Goal: Task Accomplishment & Management: Use online tool/utility

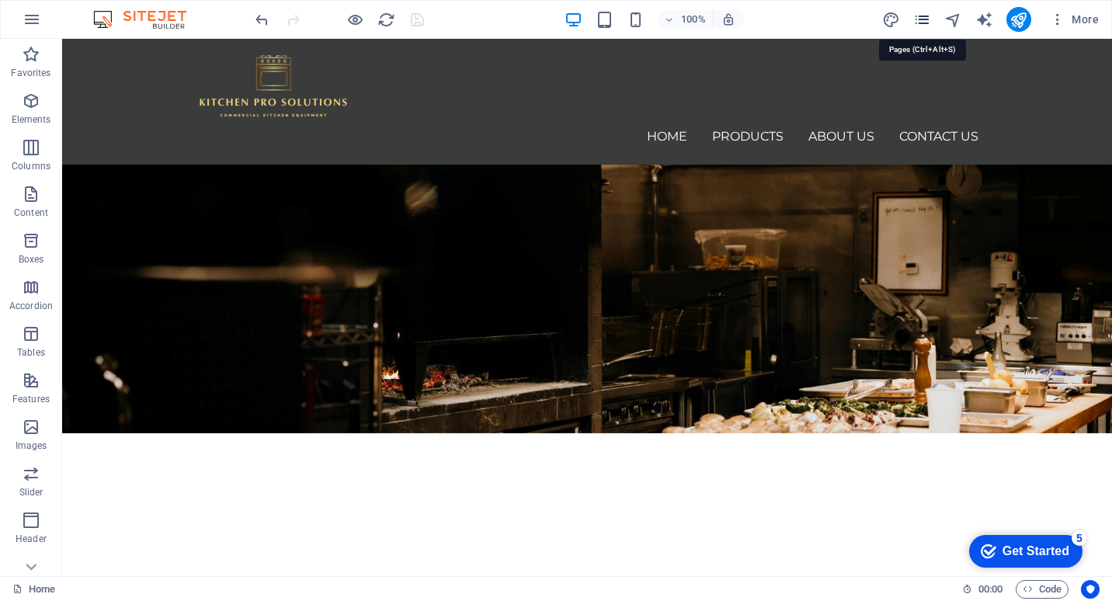
click at [923, 17] on icon "pages" at bounding box center [922, 20] width 18 height 18
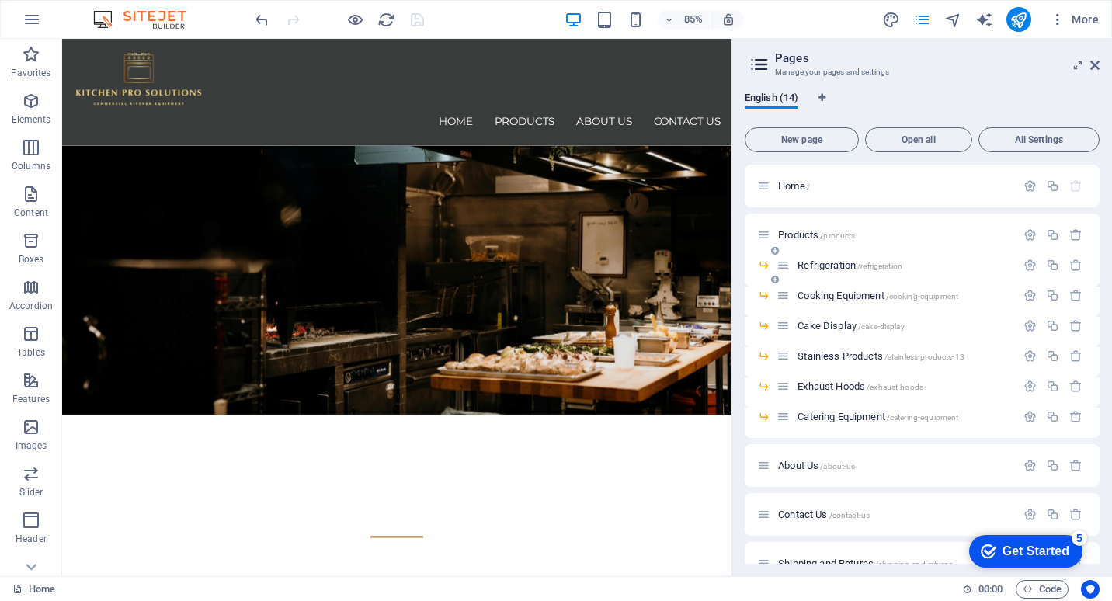
click at [844, 267] on span "Refrigeration /refrigeration" at bounding box center [849, 265] width 105 height 12
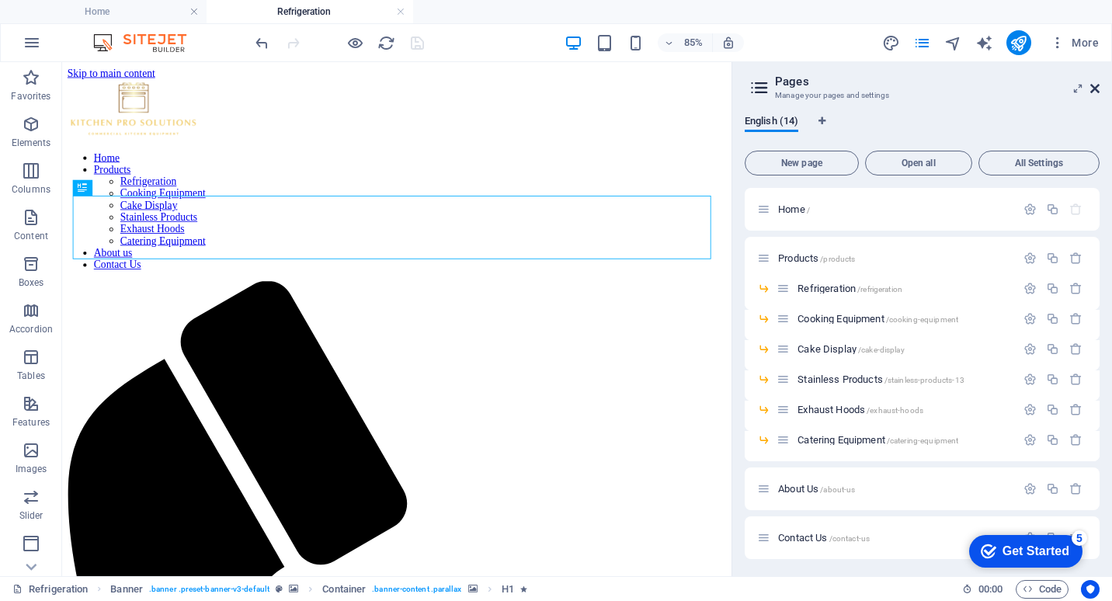
click at [1096, 46] on span "More" at bounding box center [1073, 43] width 49 height 16
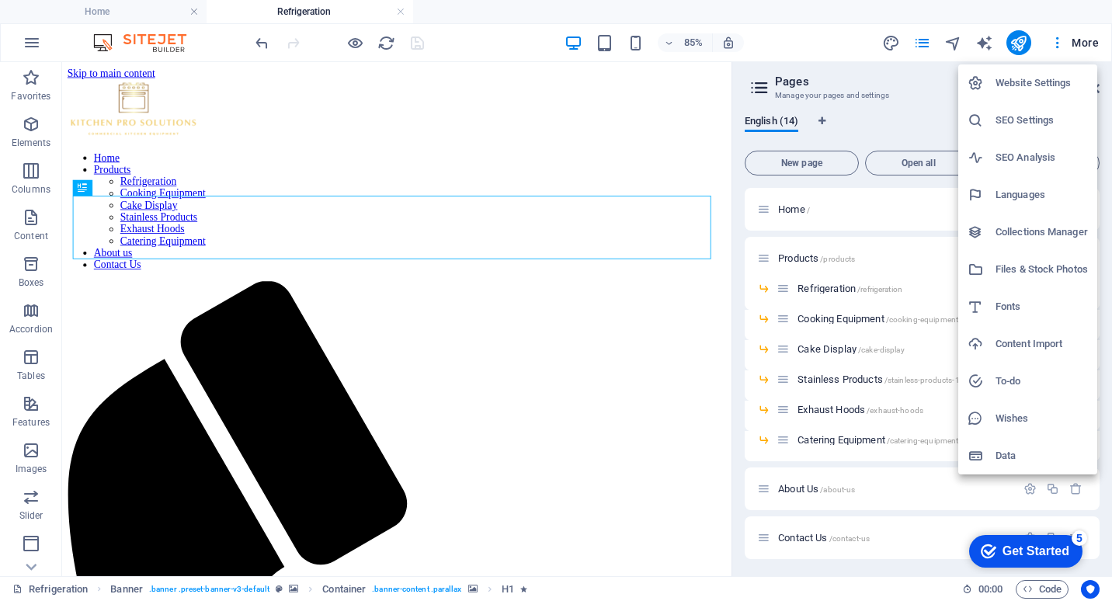
click at [529, 435] on div at bounding box center [556, 300] width 1112 height 601
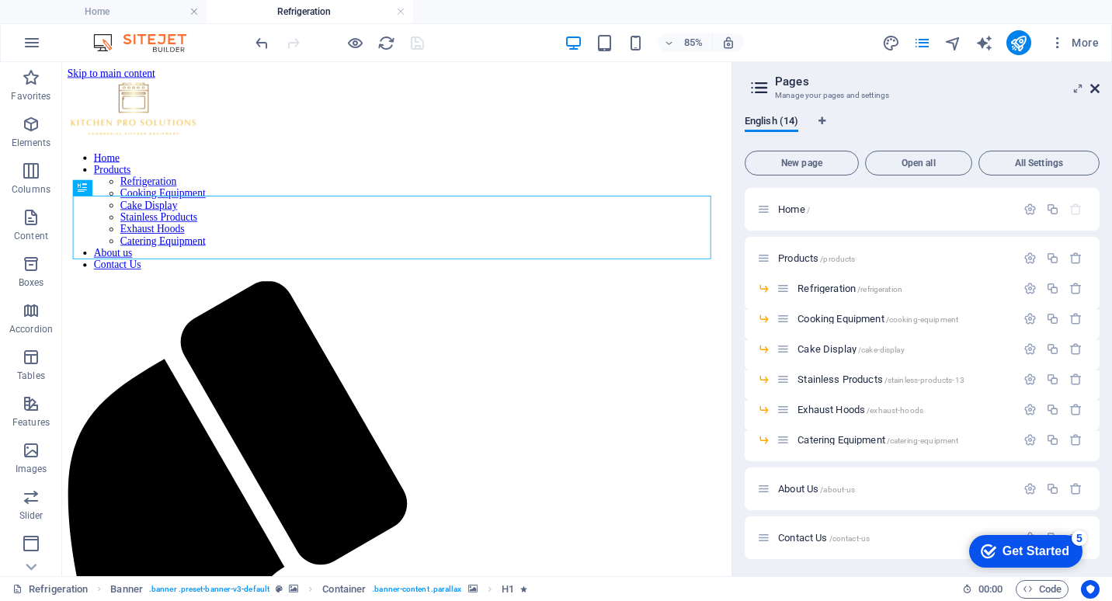
click at [1093, 86] on icon at bounding box center [1094, 88] width 9 height 12
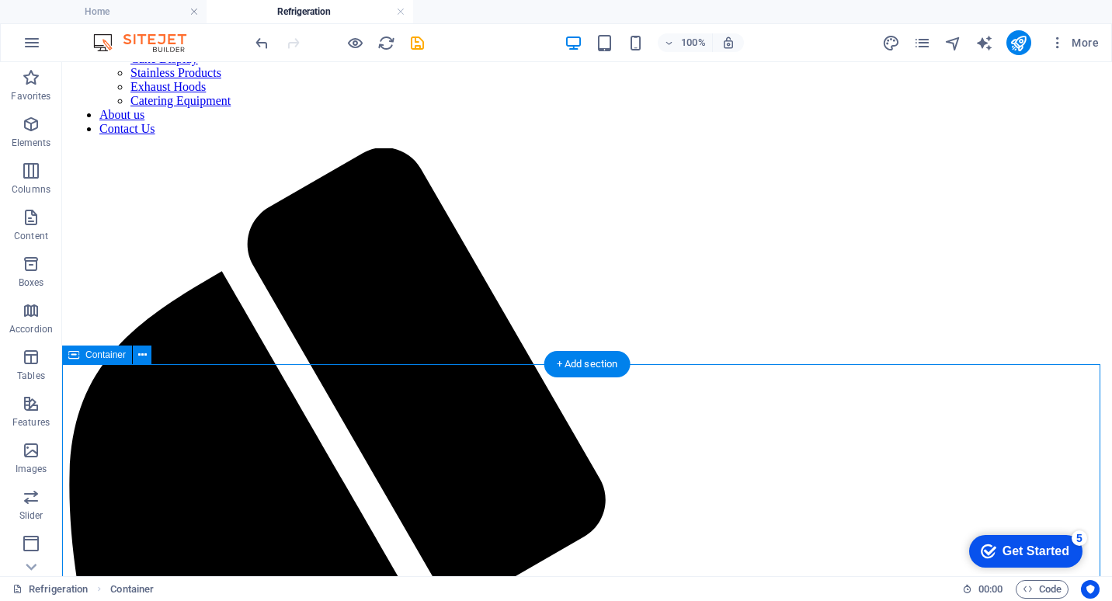
scroll to position [233, 0]
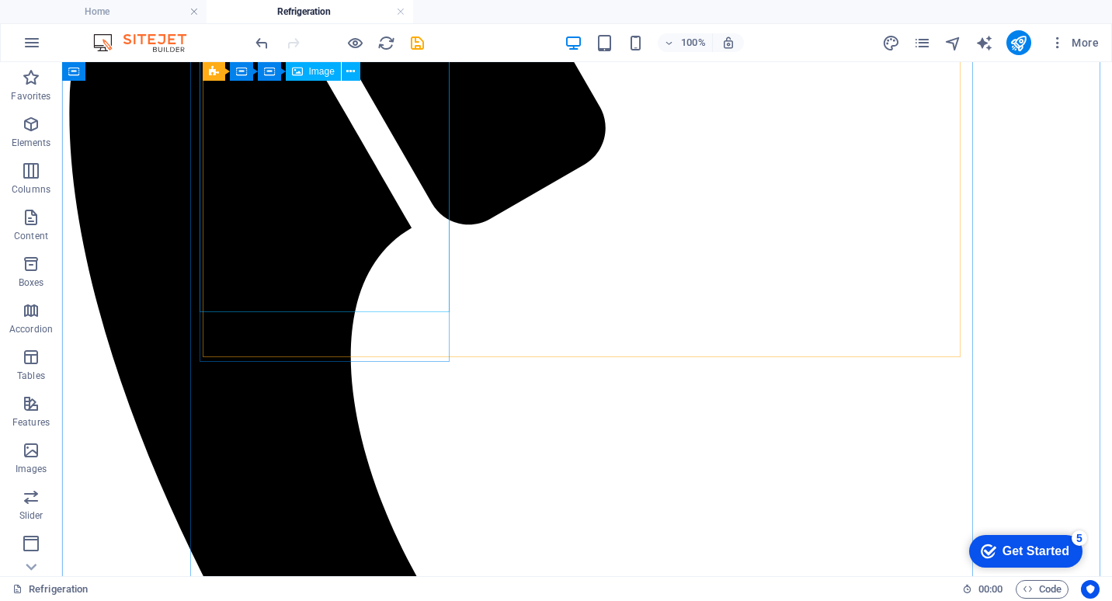
scroll to position [388, 0]
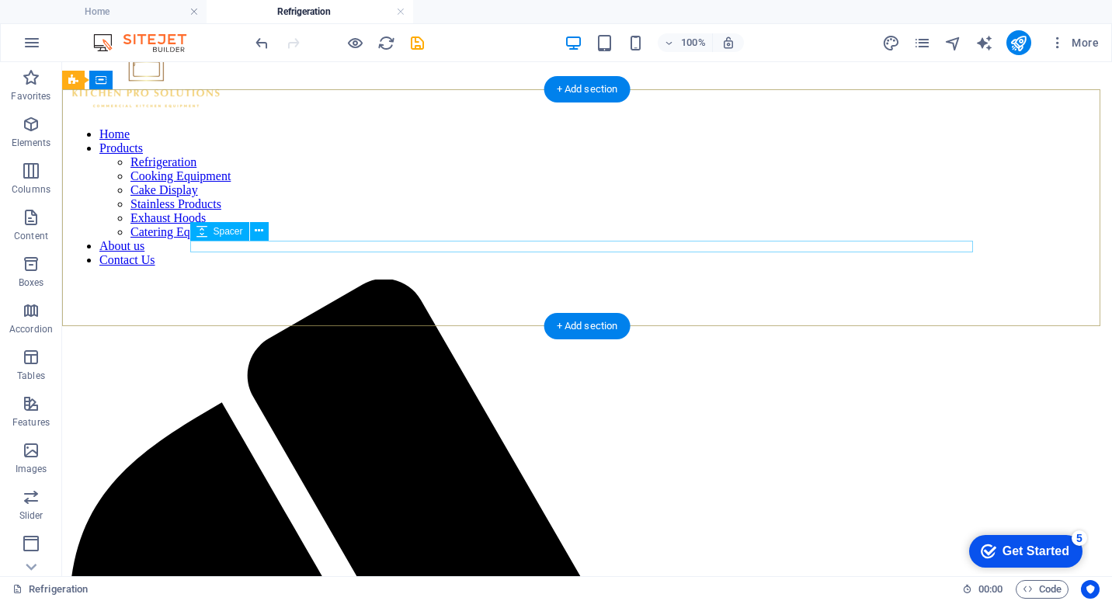
scroll to position [0, 0]
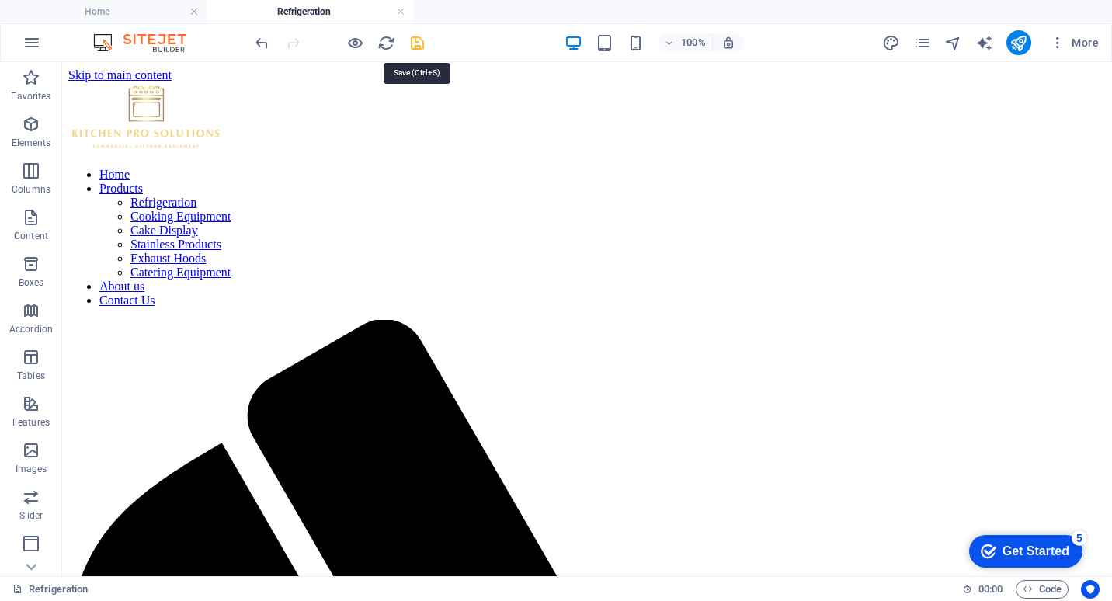
click at [418, 39] on icon "save" at bounding box center [417, 43] width 18 height 18
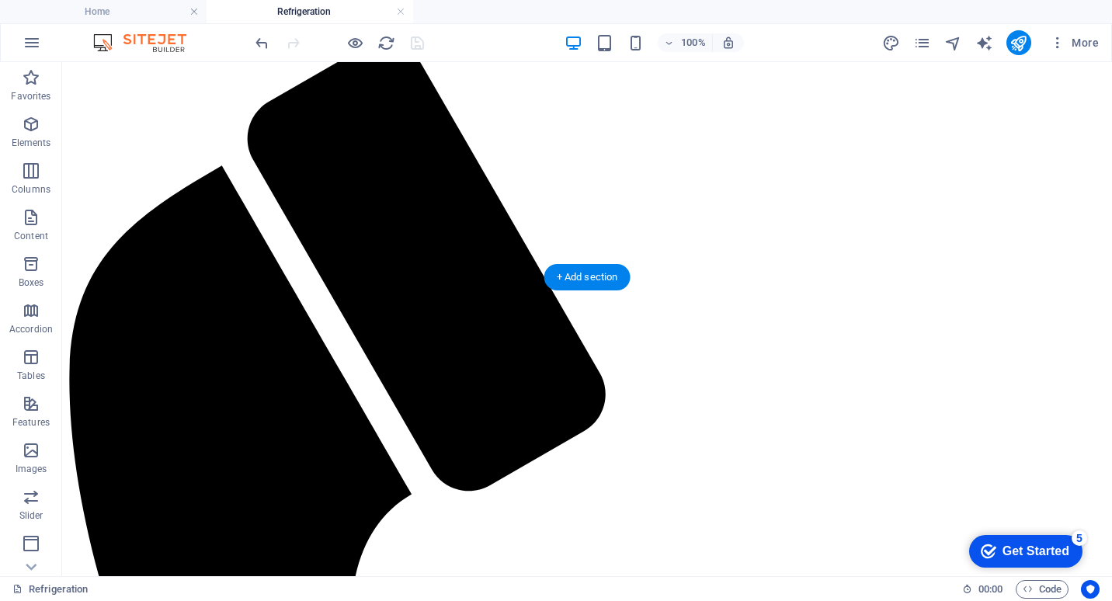
scroll to position [311, 0]
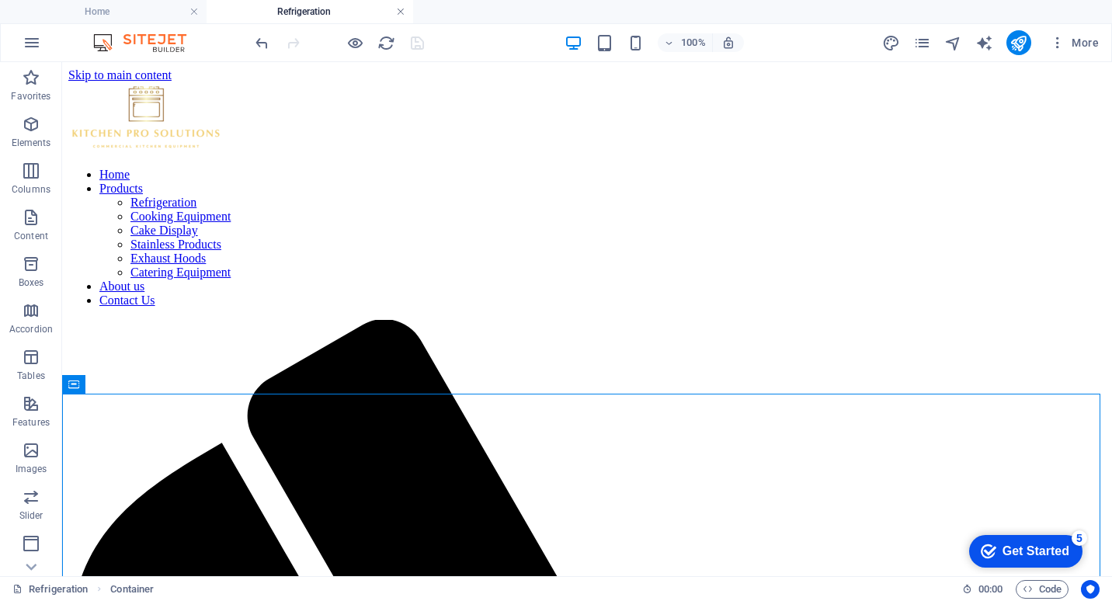
click at [402, 9] on link at bounding box center [400, 12] width 9 height 15
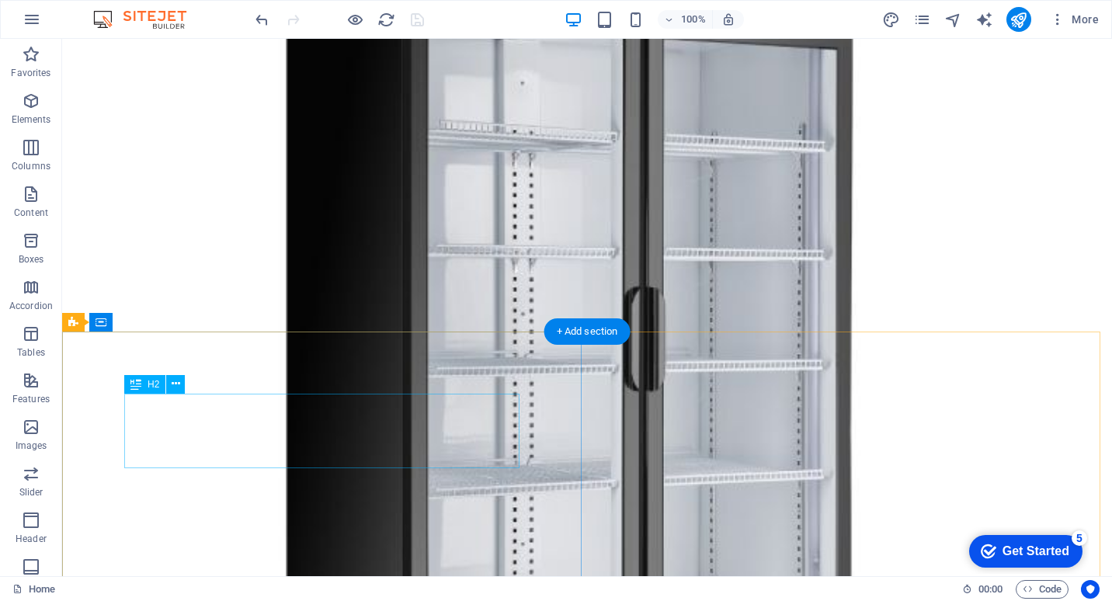
scroll to position [431, 0]
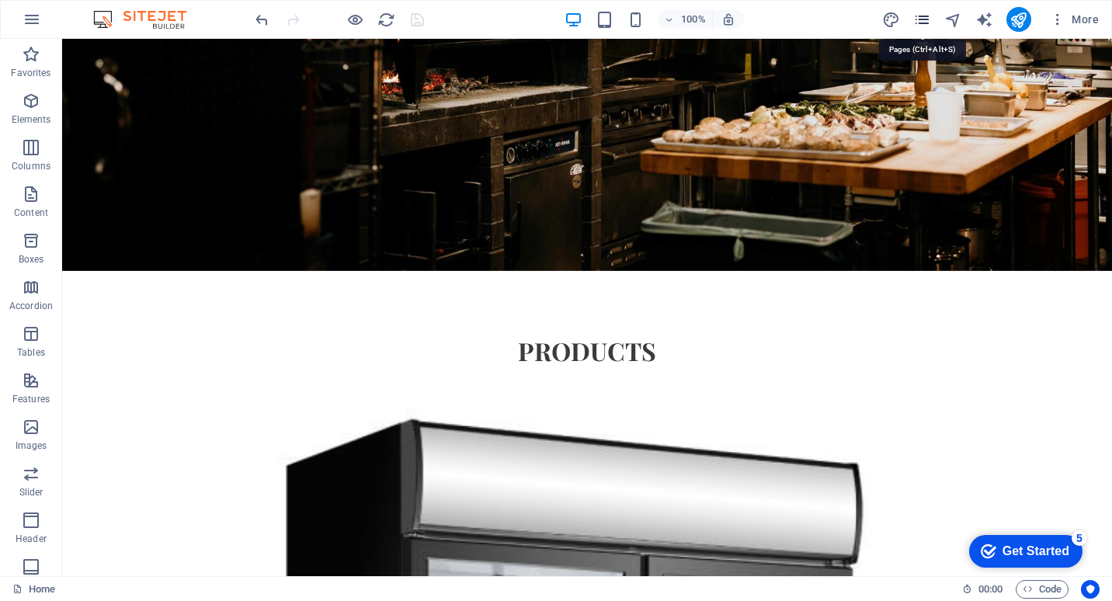
click at [924, 23] on icon "pages" at bounding box center [922, 20] width 18 height 18
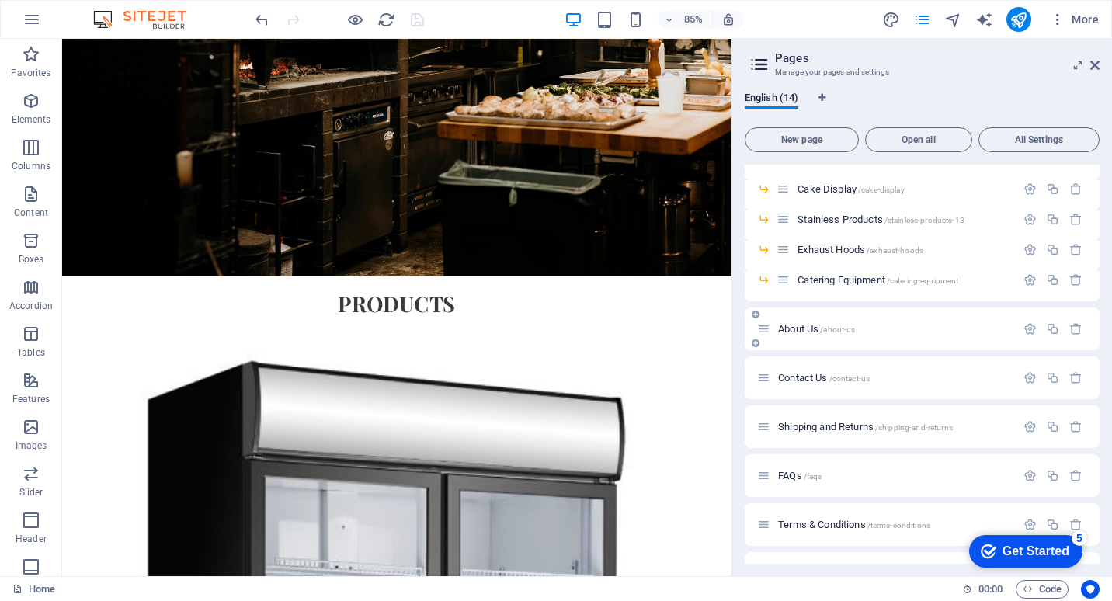
scroll to position [174, 0]
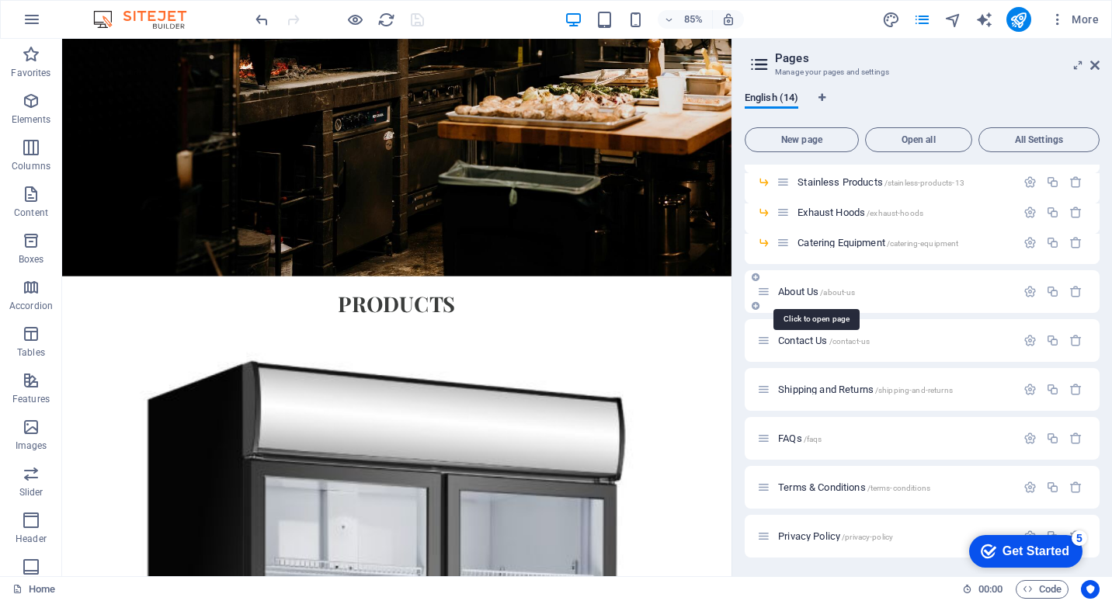
click at [811, 293] on span "About Us /about-us" at bounding box center [816, 292] width 77 height 12
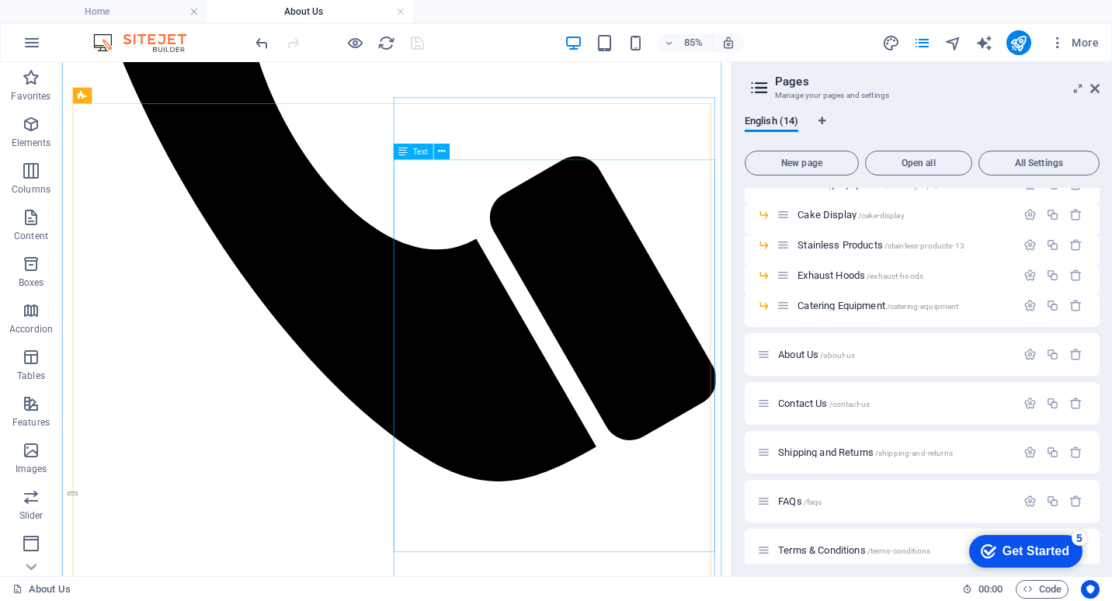
scroll to position [1009, 0]
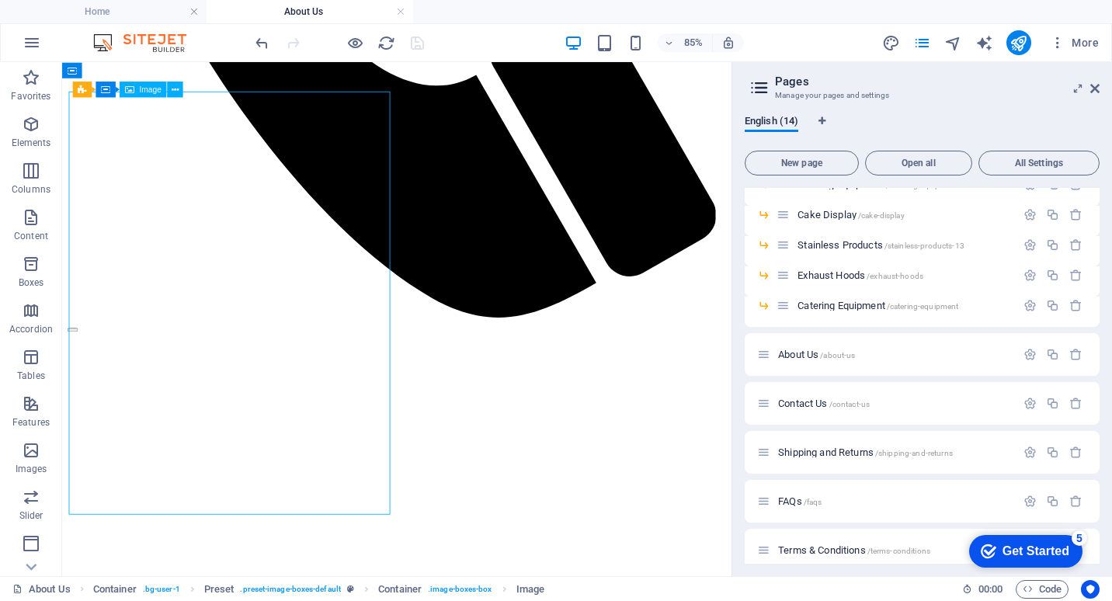
select select "%"
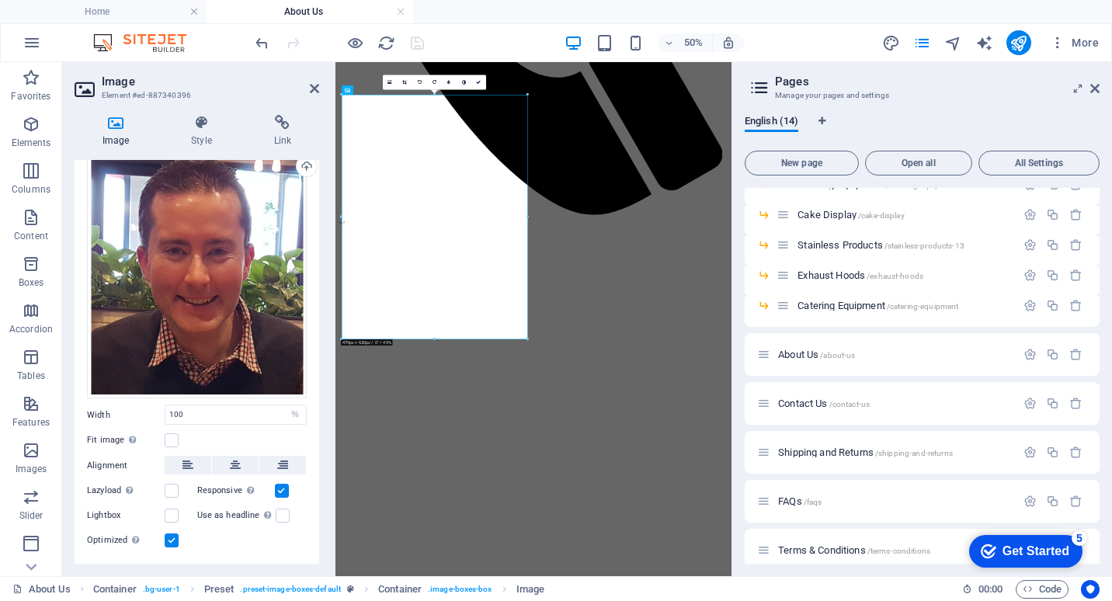
scroll to position [89, 0]
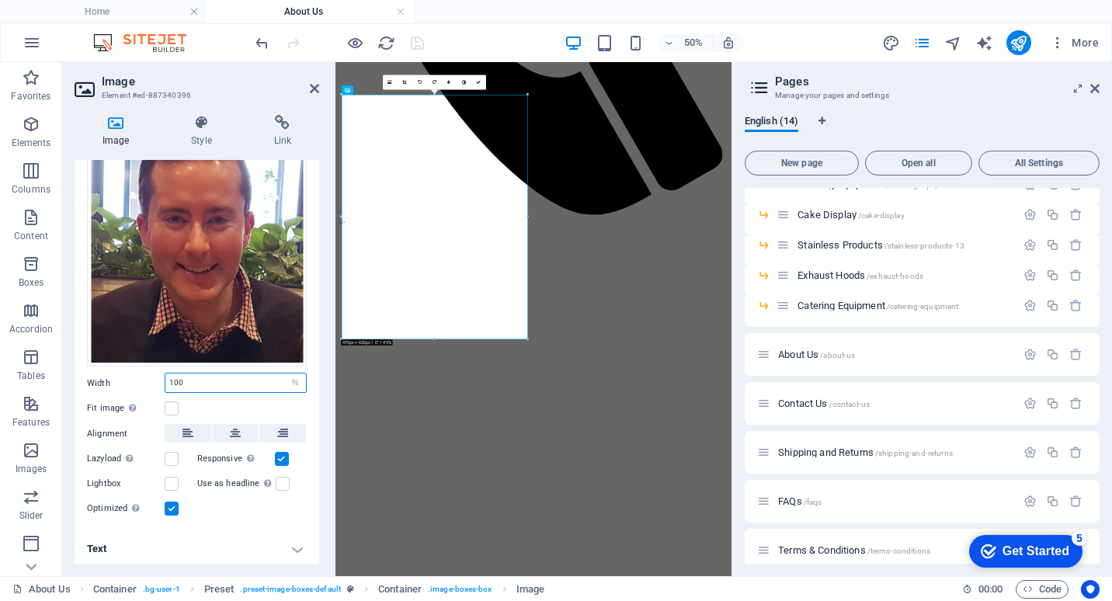
click at [221, 383] on input "100" at bounding box center [235, 382] width 141 height 19
drag, startPoint x: 225, startPoint y: 383, endPoint x: 157, endPoint y: 372, distance: 69.2
click at [157, 373] on div "Width 100 Default auto px rem % em vh vw" at bounding box center [197, 383] width 220 height 20
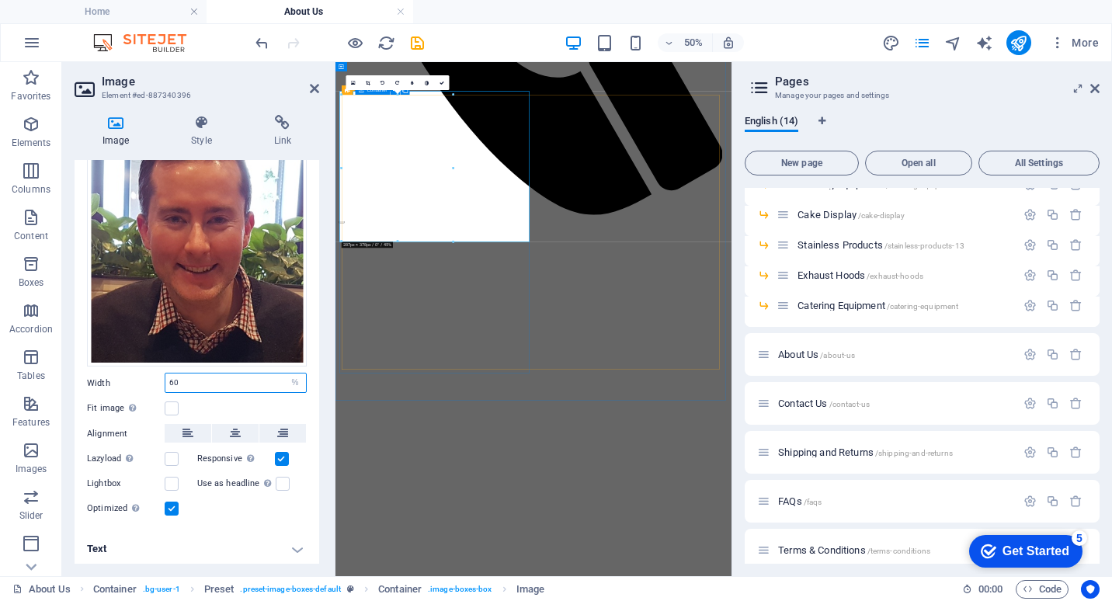
type input "60"
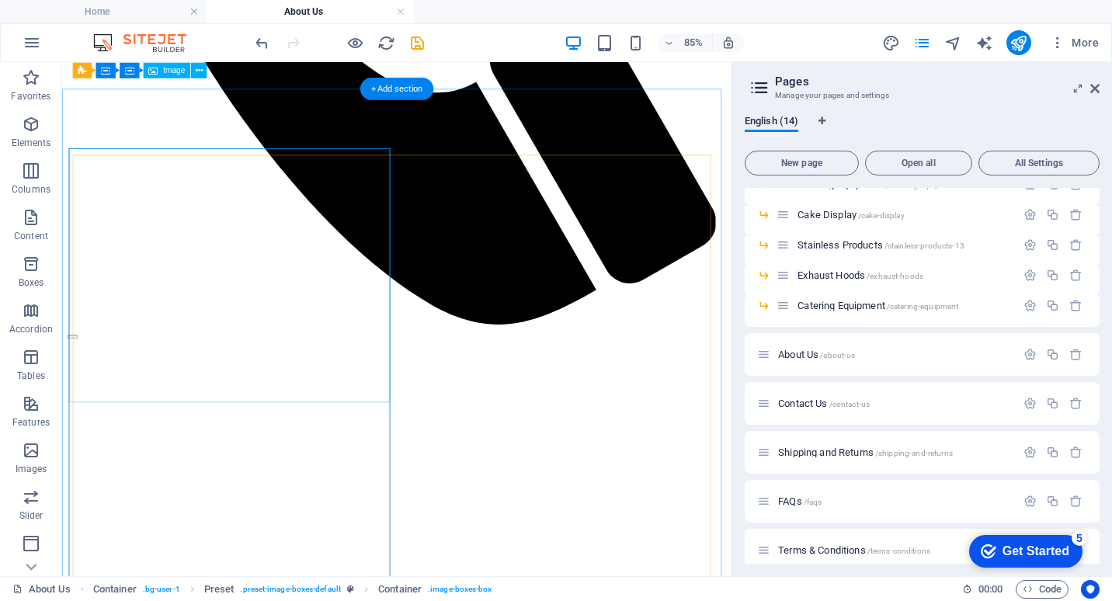
scroll to position [932, 0]
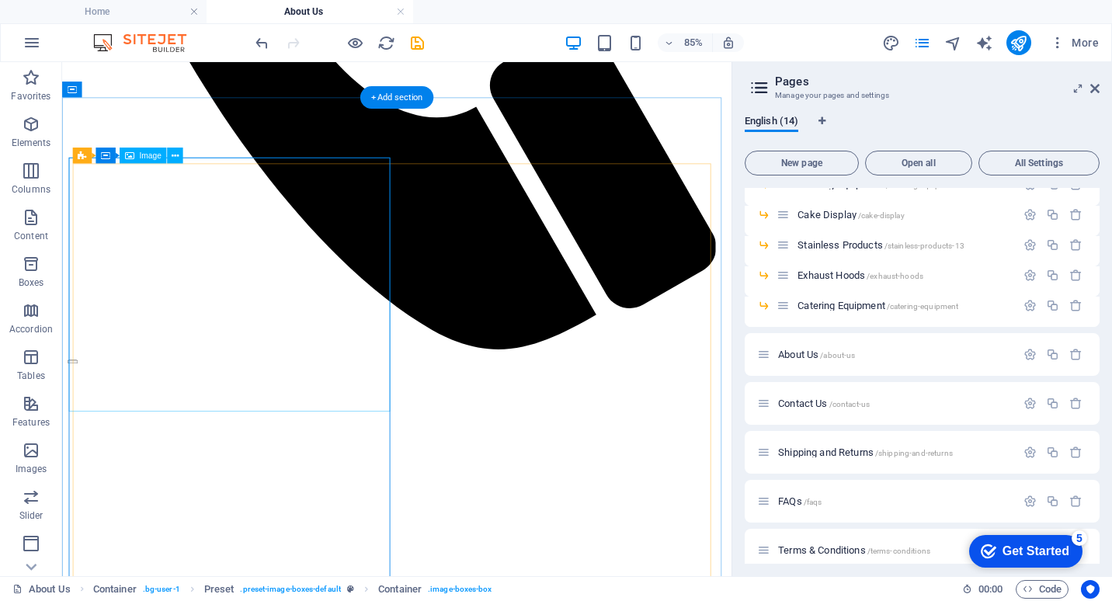
select select "%"
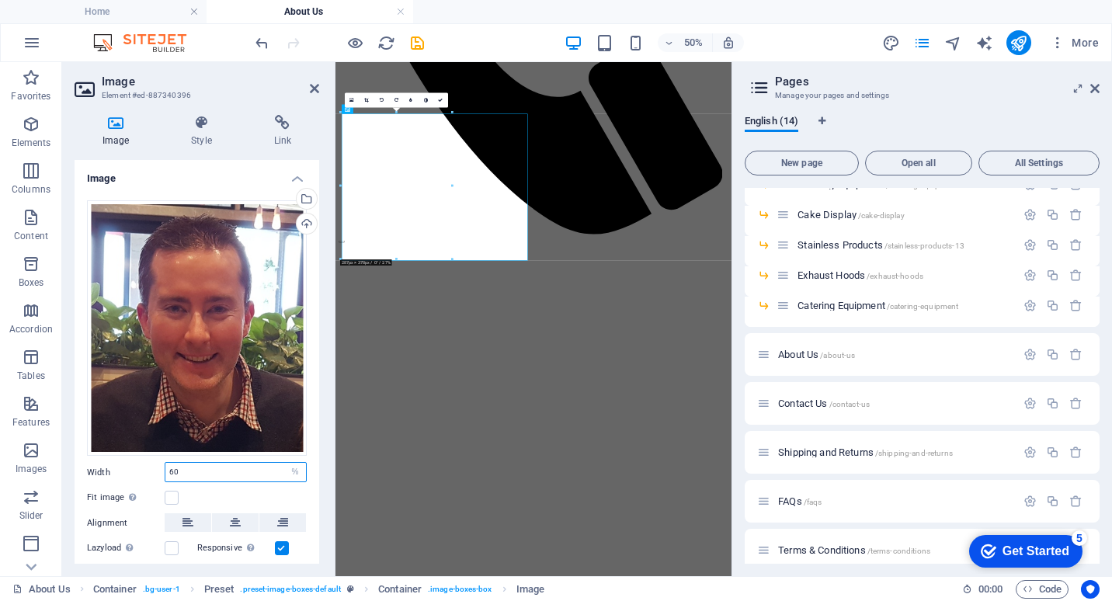
click at [214, 468] on input "60" at bounding box center [235, 472] width 141 height 19
drag, startPoint x: 231, startPoint y: 472, endPoint x: 119, endPoint y: 458, distance: 112.7
click at [115, 467] on div "Width 60 Default auto px rem % em vh vw" at bounding box center [197, 472] width 220 height 20
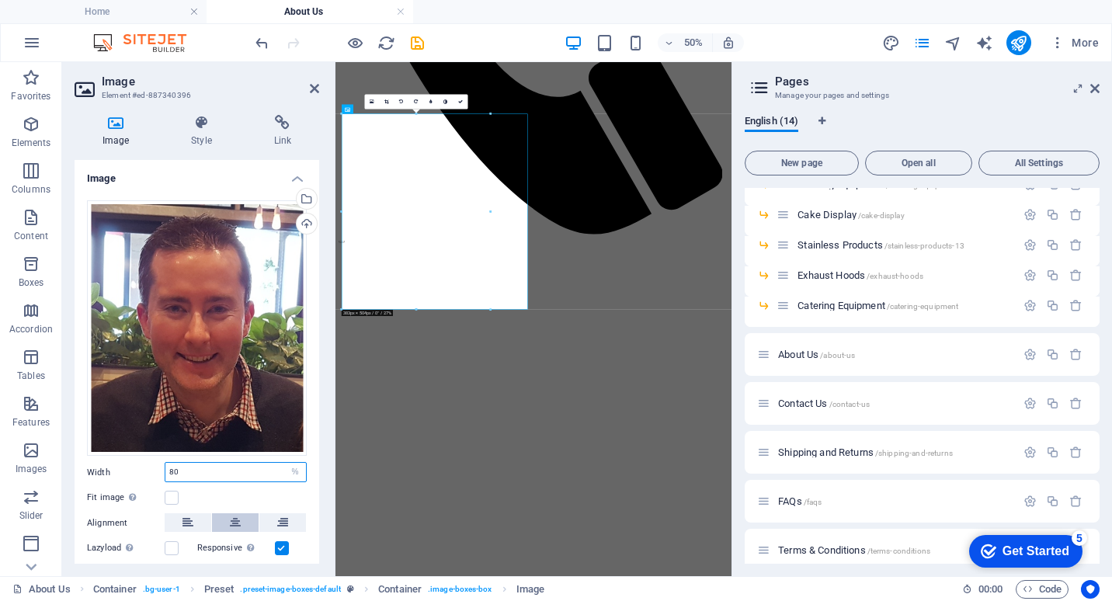
type input "80"
click at [237, 513] on icon at bounding box center [235, 522] width 11 height 19
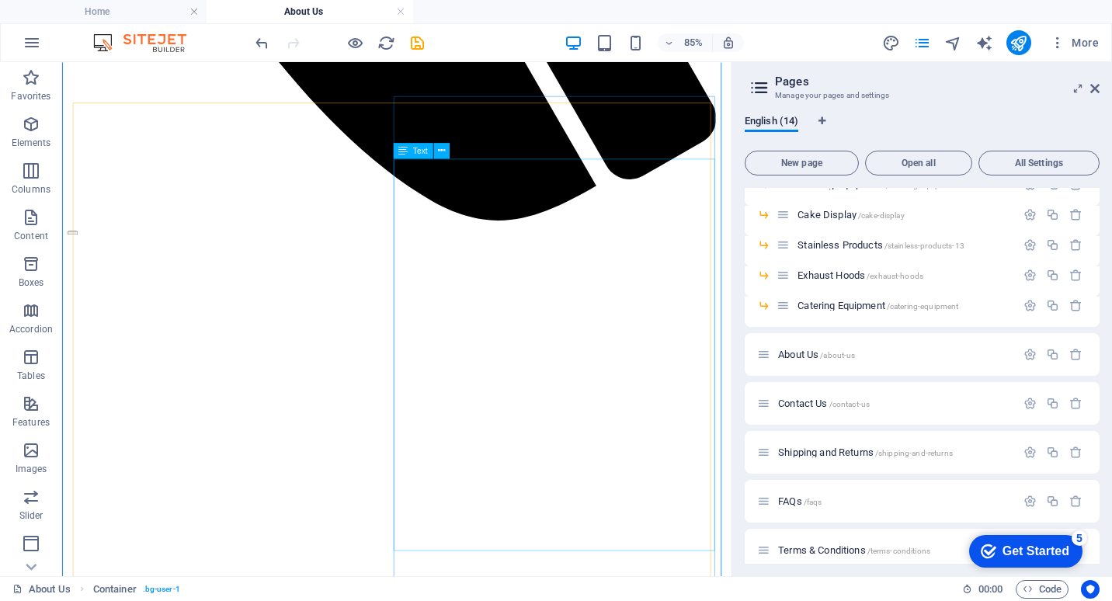
scroll to position [1087, 0]
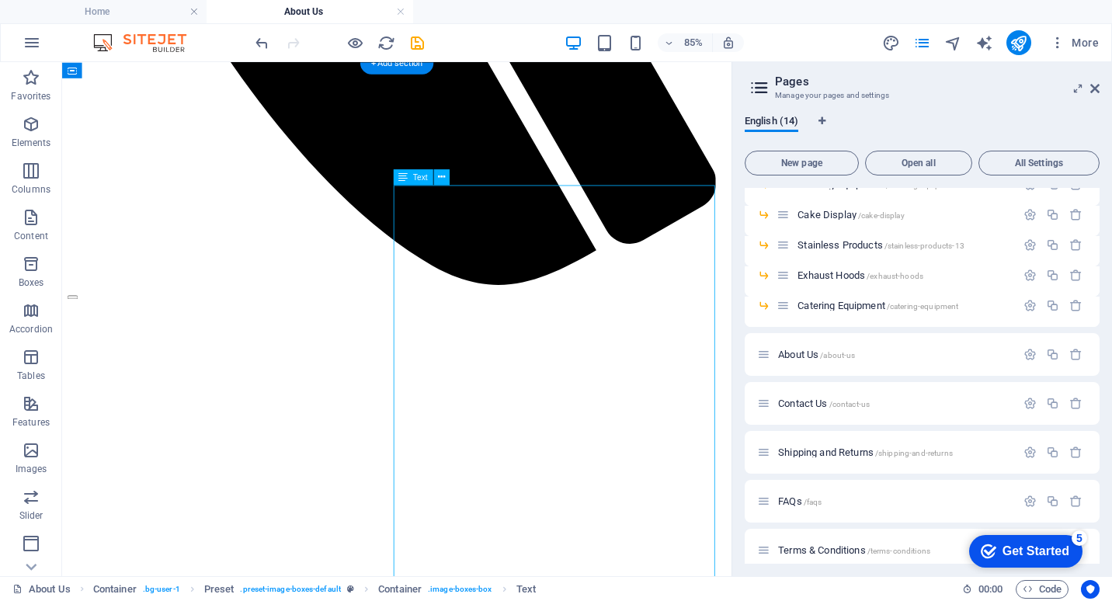
scroll to position [932, 0]
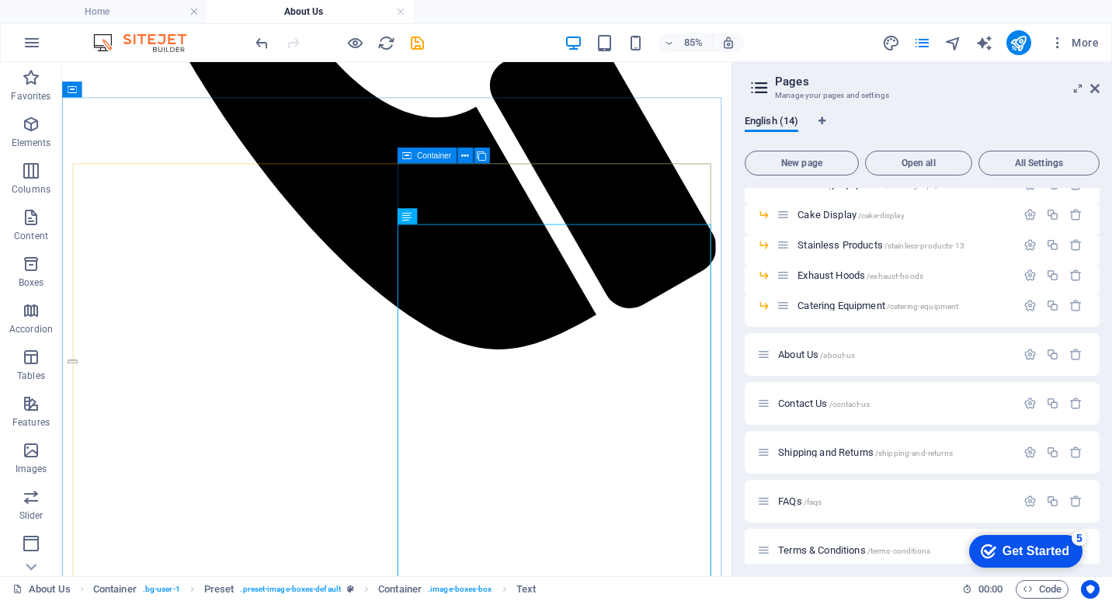
click at [409, 155] on icon at bounding box center [406, 155] width 9 height 16
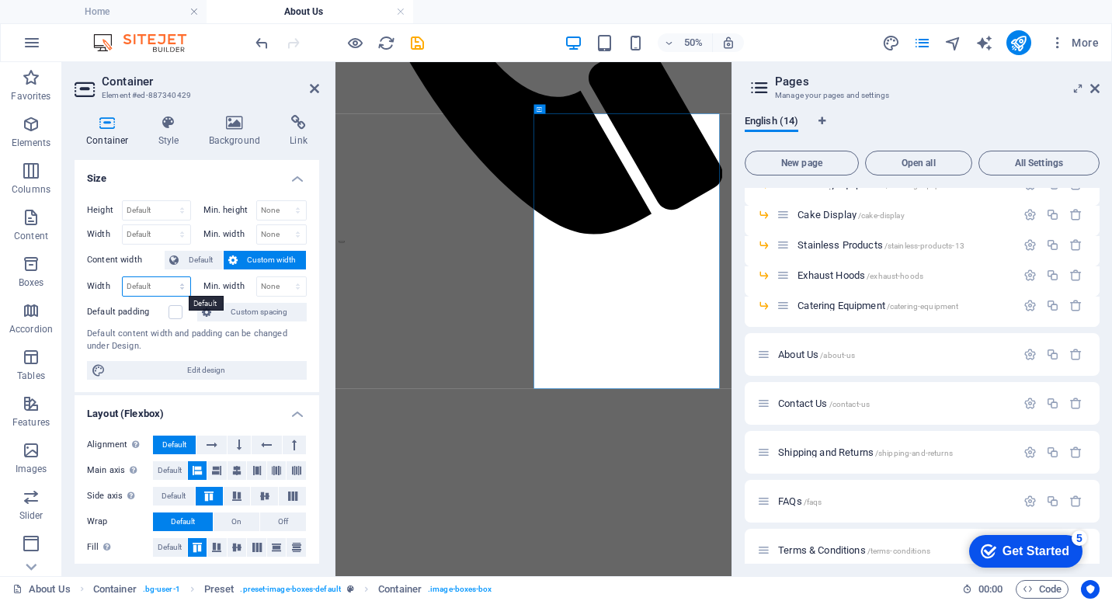
click at [179, 286] on select "Default px rem % em vh vw" at bounding box center [157, 286] width 68 height 19
click at [297, 236] on select "None px rem % vh vw" at bounding box center [282, 234] width 50 height 19
click at [182, 235] on select "Default px rem % em vh vw" at bounding box center [157, 234] width 68 height 19
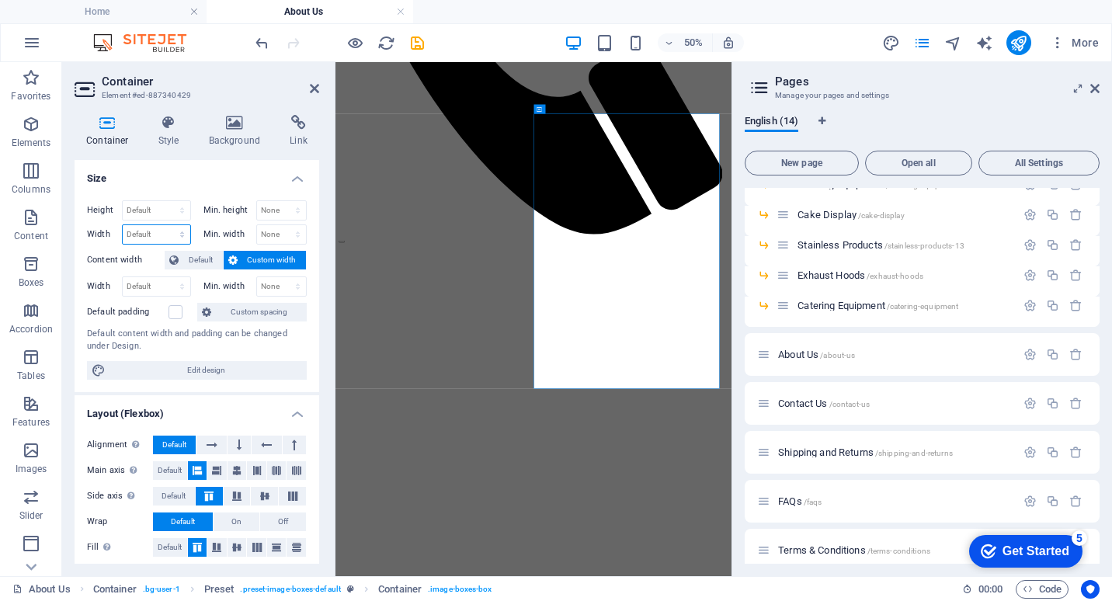
click at [182, 235] on select "Default px rem % em vh vw" at bounding box center [157, 234] width 68 height 19
click at [313, 89] on icon at bounding box center [314, 88] width 9 height 12
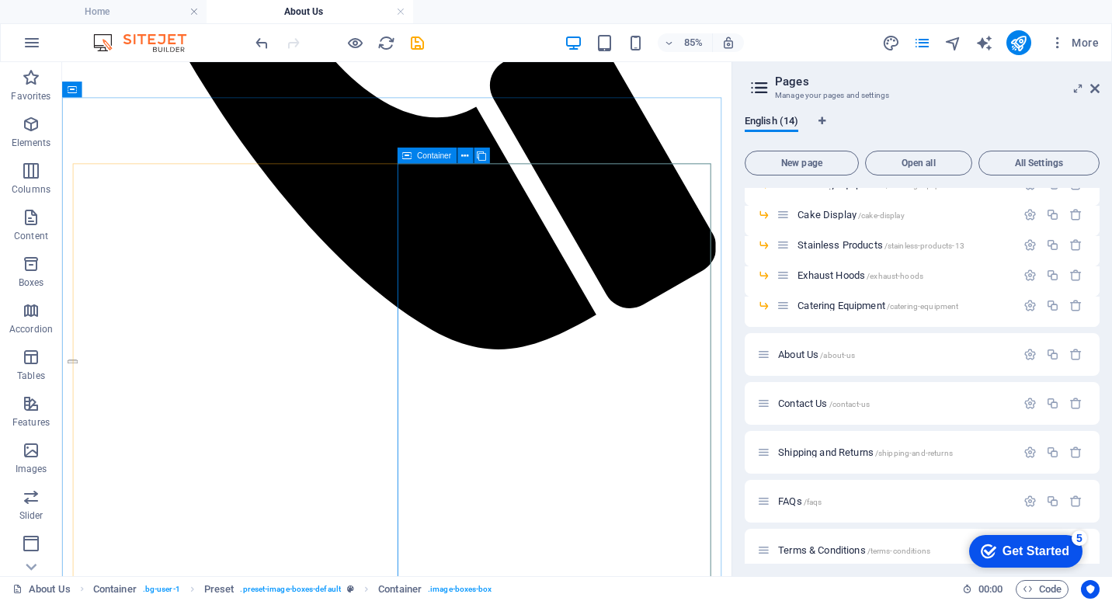
click at [405, 158] on icon at bounding box center [406, 155] width 9 height 16
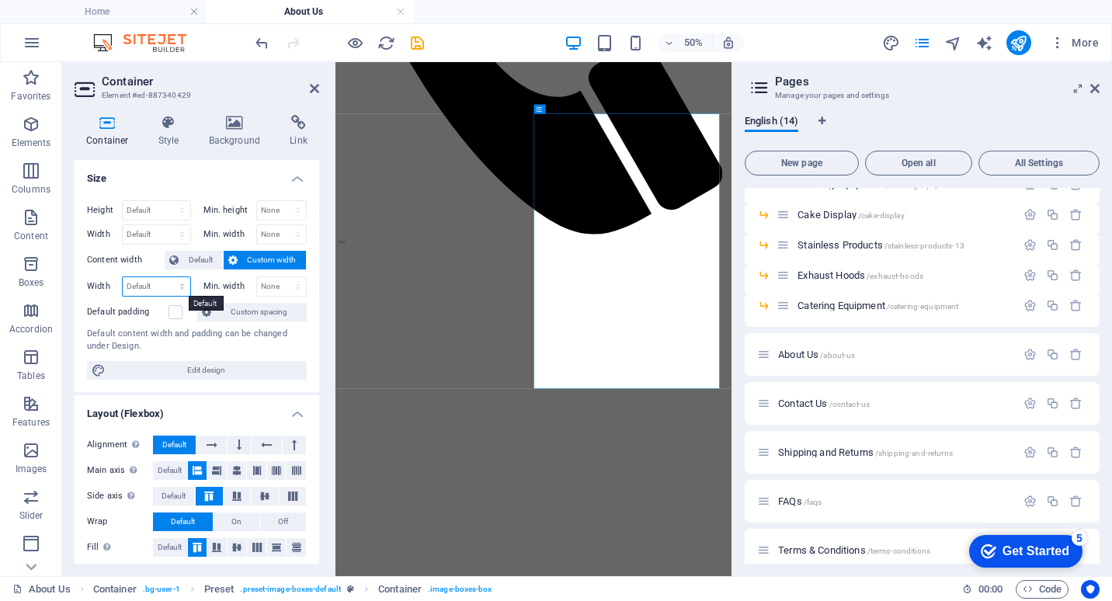
click at [178, 286] on select "Default px rem % em vh vw" at bounding box center [157, 286] width 68 height 19
select select "%"
click at [166, 277] on select "Default px rem % em vh vw" at bounding box center [157, 286] width 68 height 19
click at [154, 289] on input "100" at bounding box center [157, 286] width 68 height 19
drag, startPoint x: 161, startPoint y: 285, endPoint x: 116, endPoint y: 285, distance: 45.8
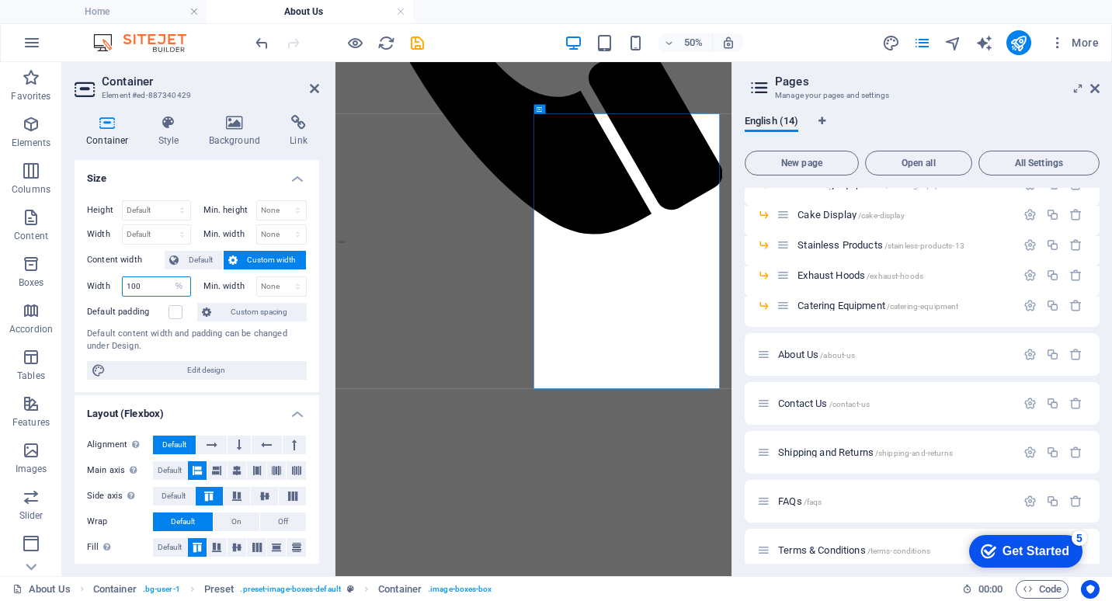
click at [116, 285] on div "Width 100 Default px rem % em vh vw" at bounding box center [139, 286] width 104 height 20
type input "120"
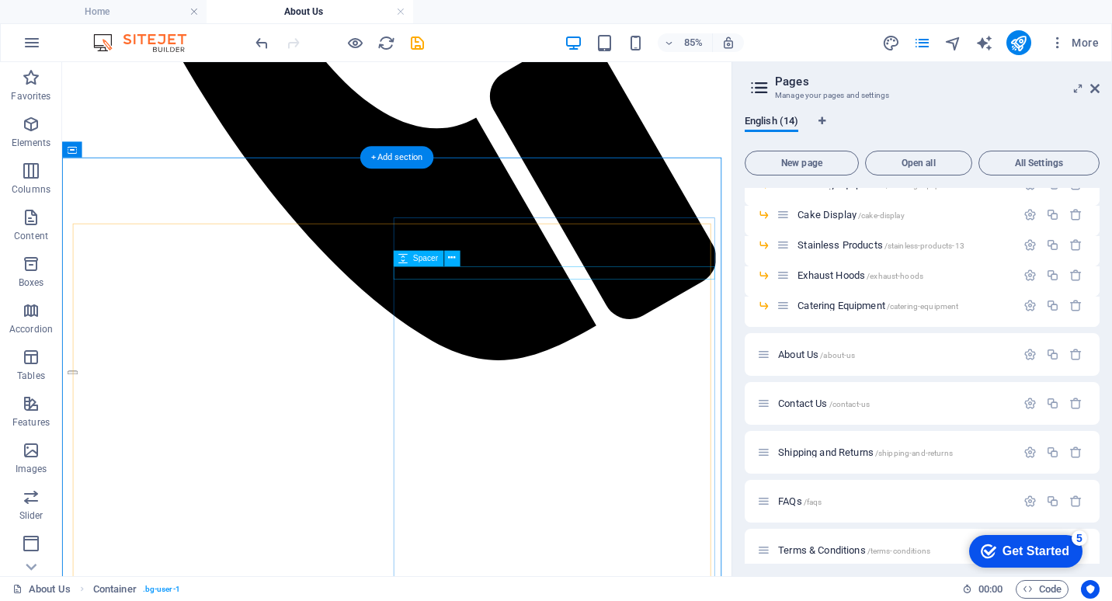
scroll to position [854, 0]
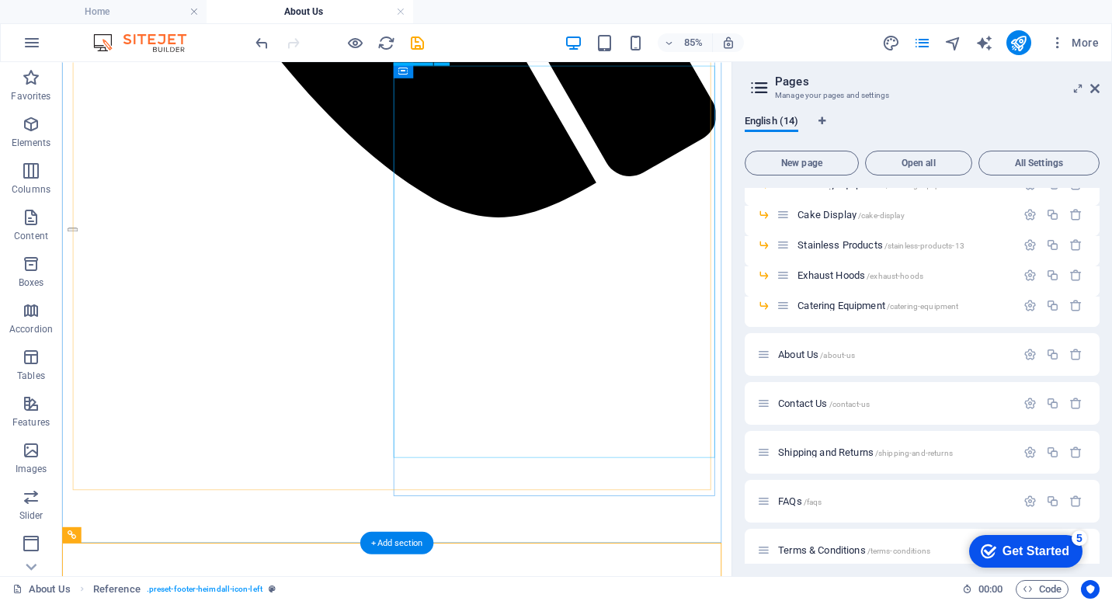
scroll to position [879, 0]
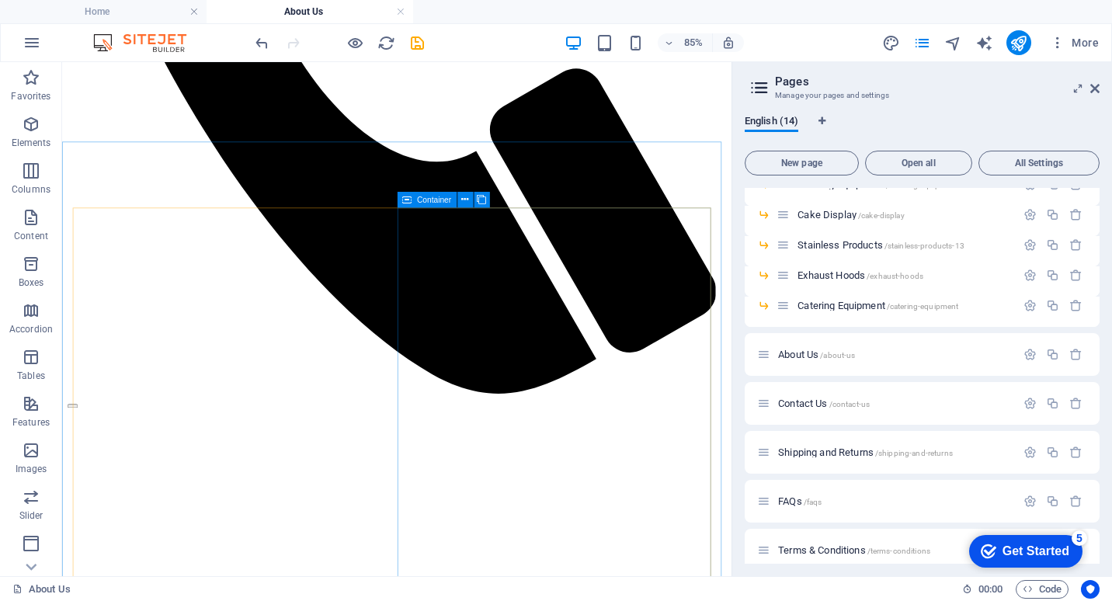
click at [413, 197] on div "Container" at bounding box center [427, 199] width 60 height 16
select select "%"
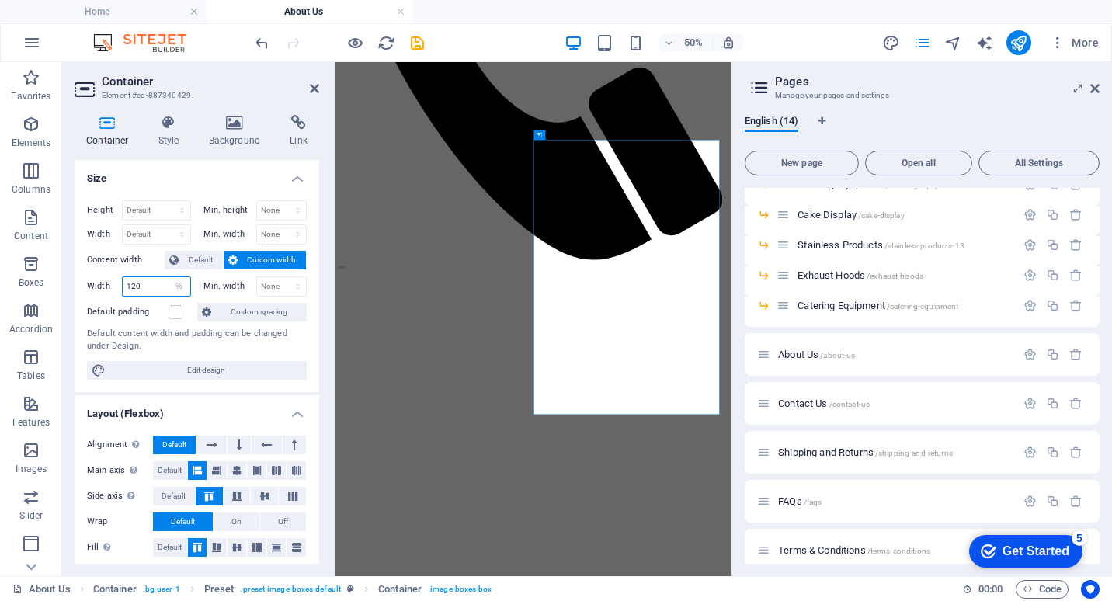
click at [154, 285] on input "120" at bounding box center [157, 286] width 68 height 19
click at [104, 285] on div "Width 120 Default px rem % em vh vw" at bounding box center [139, 286] width 104 height 20
type input "150"
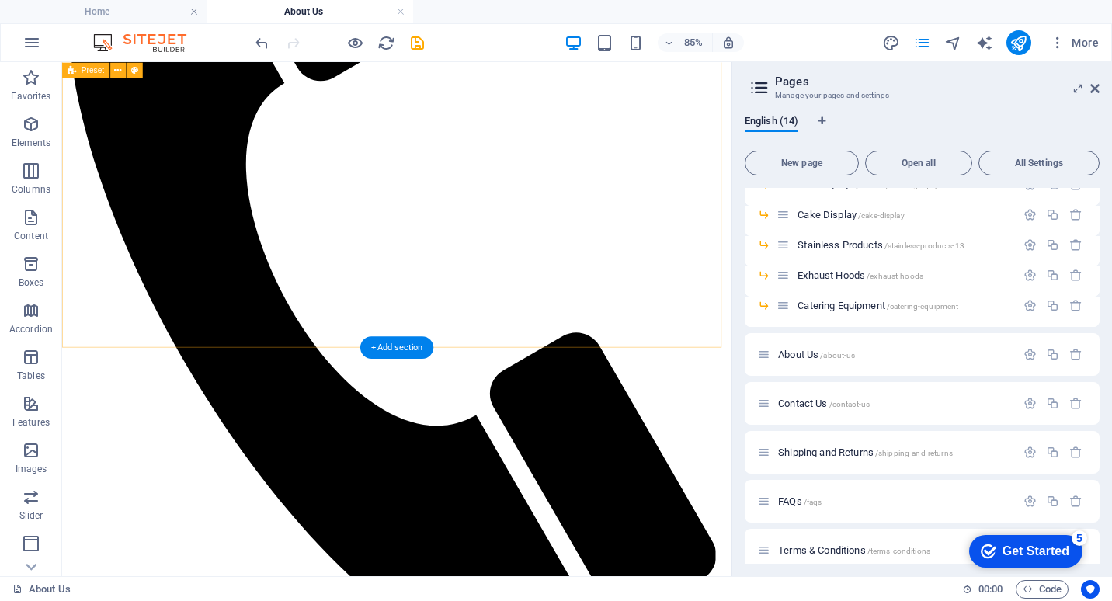
scroll to position [1035, 0]
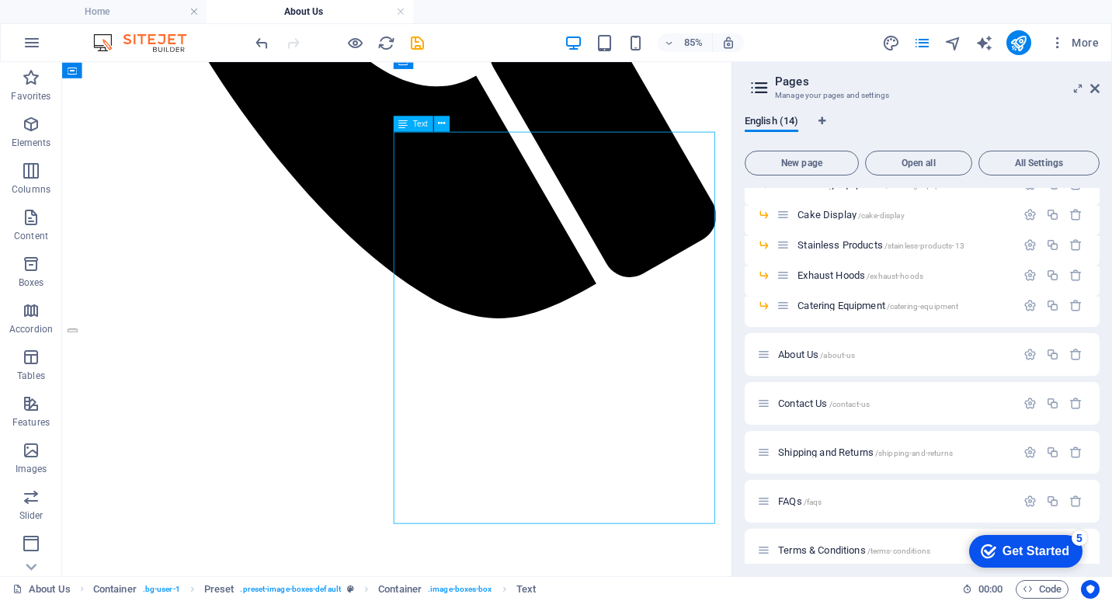
scroll to position [957, 0]
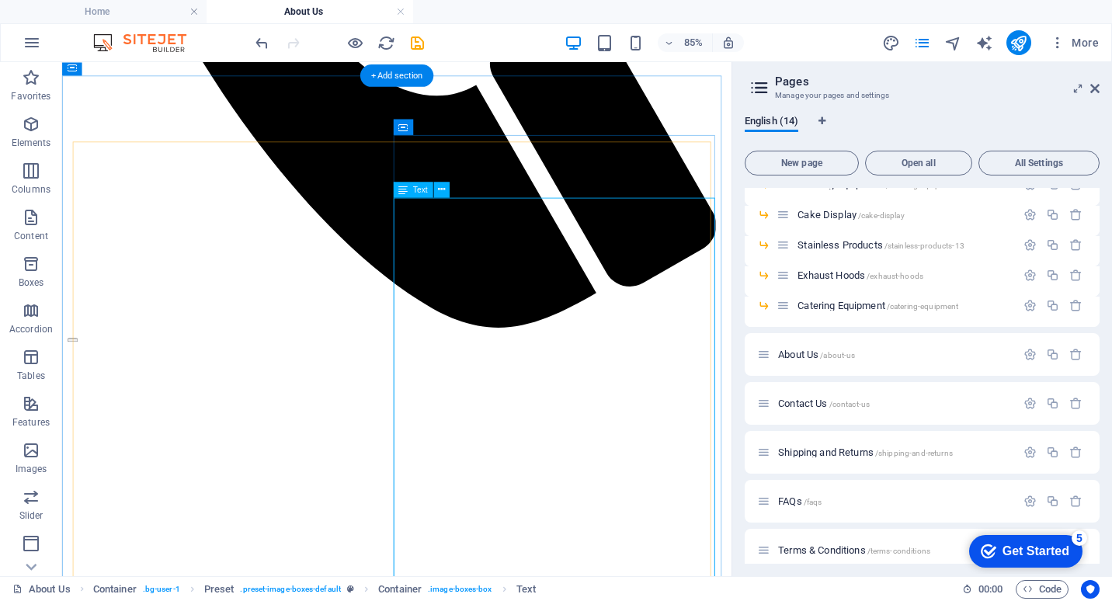
drag, startPoint x: 492, startPoint y: 299, endPoint x: 485, endPoint y: 256, distance: 43.3
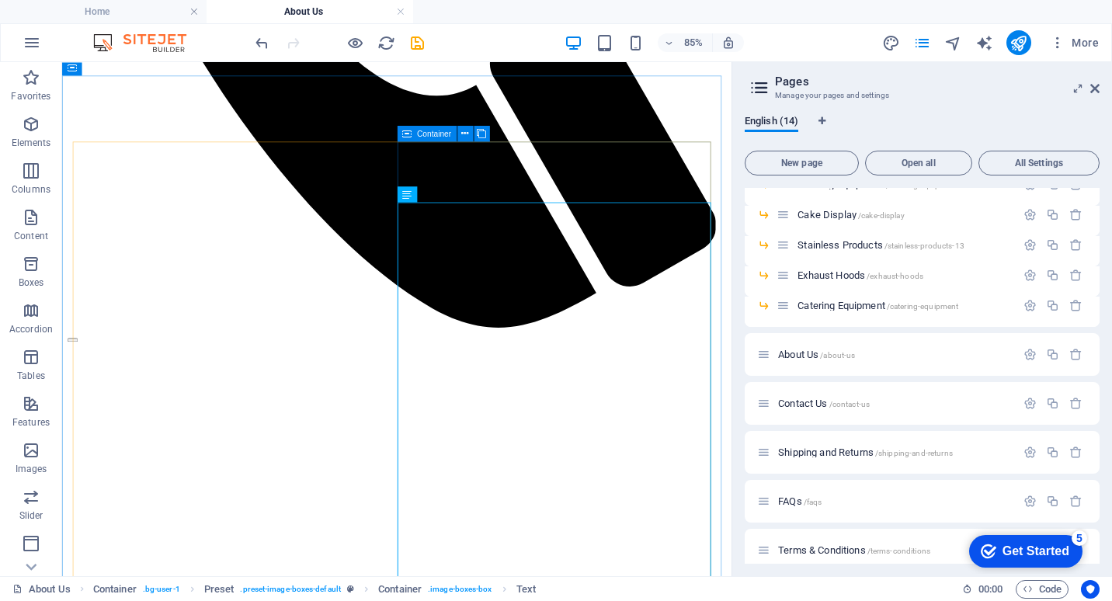
click at [404, 130] on icon at bounding box center [406, 133] width 9 height 16
select select "%"
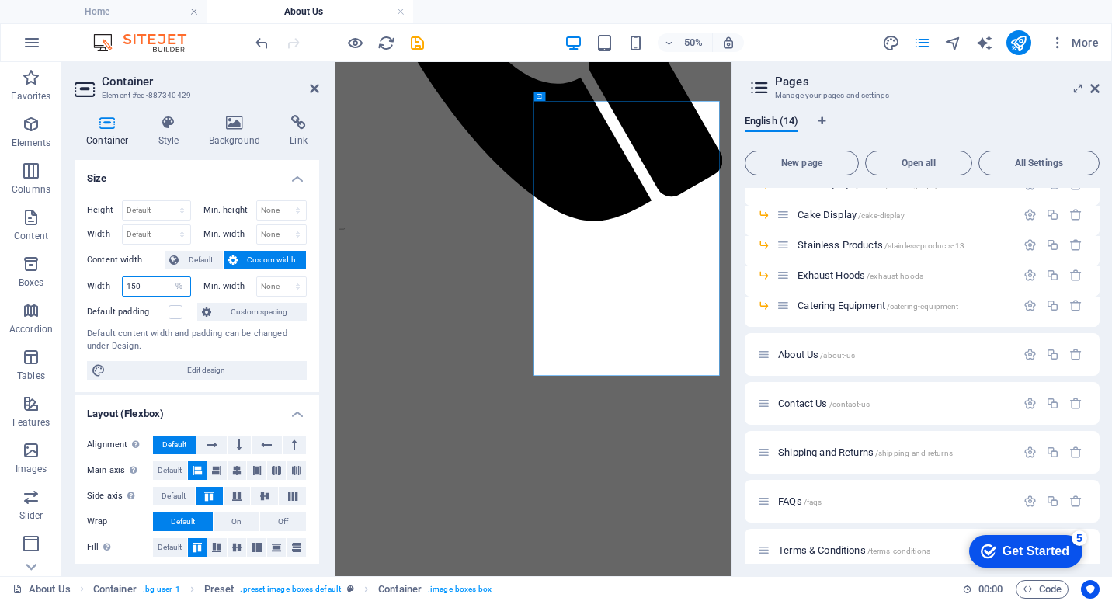
click at [147, 283] on input "150" at bounding box center [157, 286] width 68 height 19
drag, startPoint x: 147, startPoint y: 283, endPoint x: 91, endPoint y: 280, distance: 55.9
click at [91, 280] on div "Width 150 Default px rem % em vh vw" at bounding box center [139, 286] width 104 height 20
type input "100"
click at [169, 278] on select "Default px rem % em vh vw" at bounding box center [179, 286] width 22 height 19
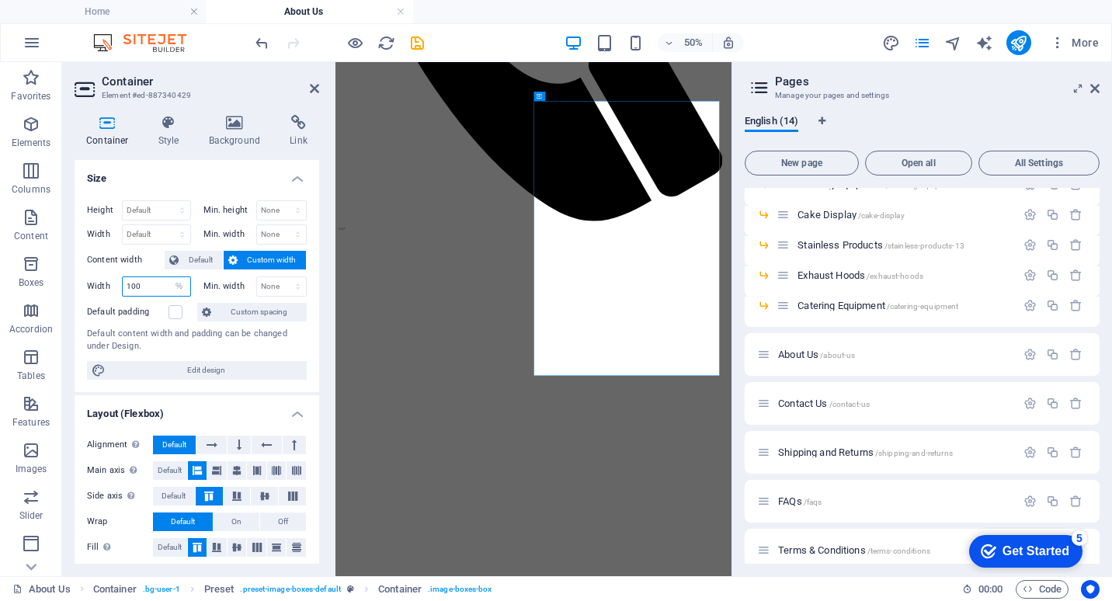
select select "5tcnovfihbg"
click at [168, 277] on select "Default px rem % em vh vw" at bounding box center [179, 286] width 22 height 19
select select "DISABLED_OPTION_VALUE"
click at [227, 521] on button "On" at bounding box center [236, 521] width 46 height 19
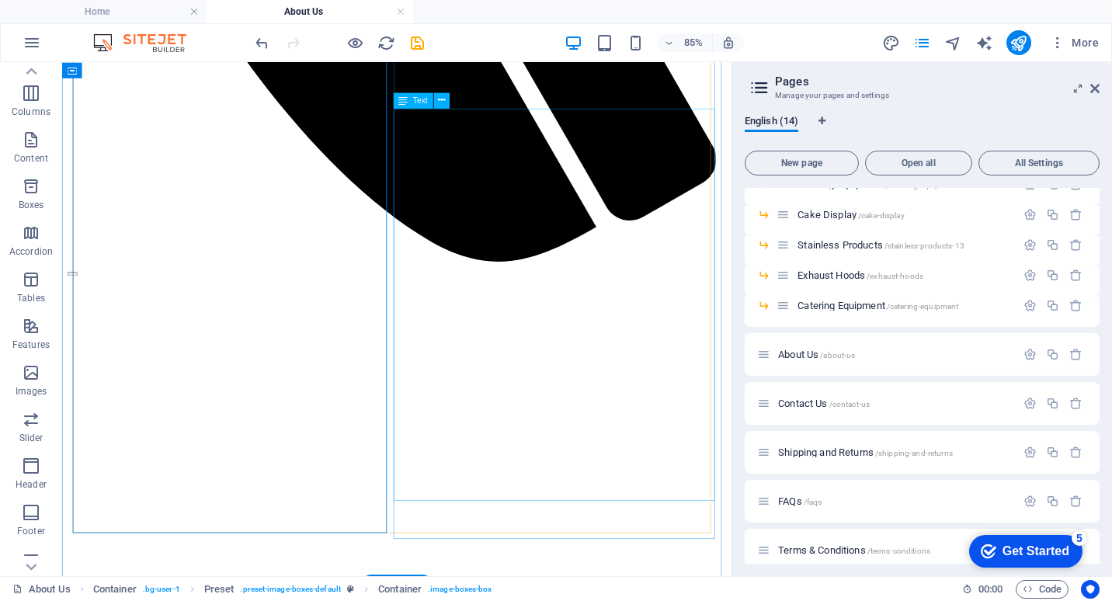
scroll to position [1112, 0]
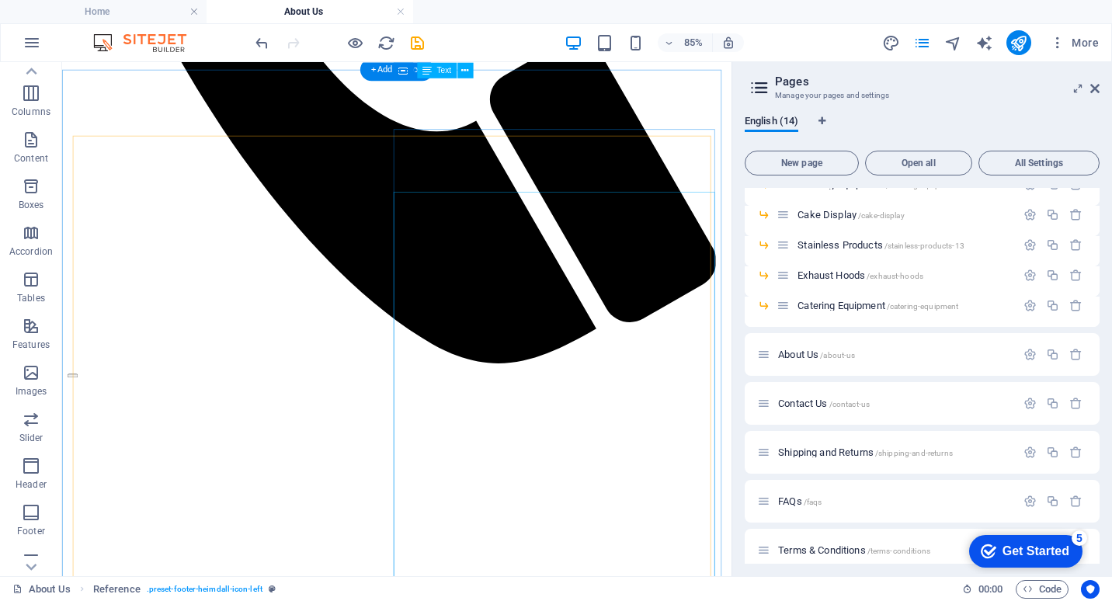
scroll to position [879, 0]
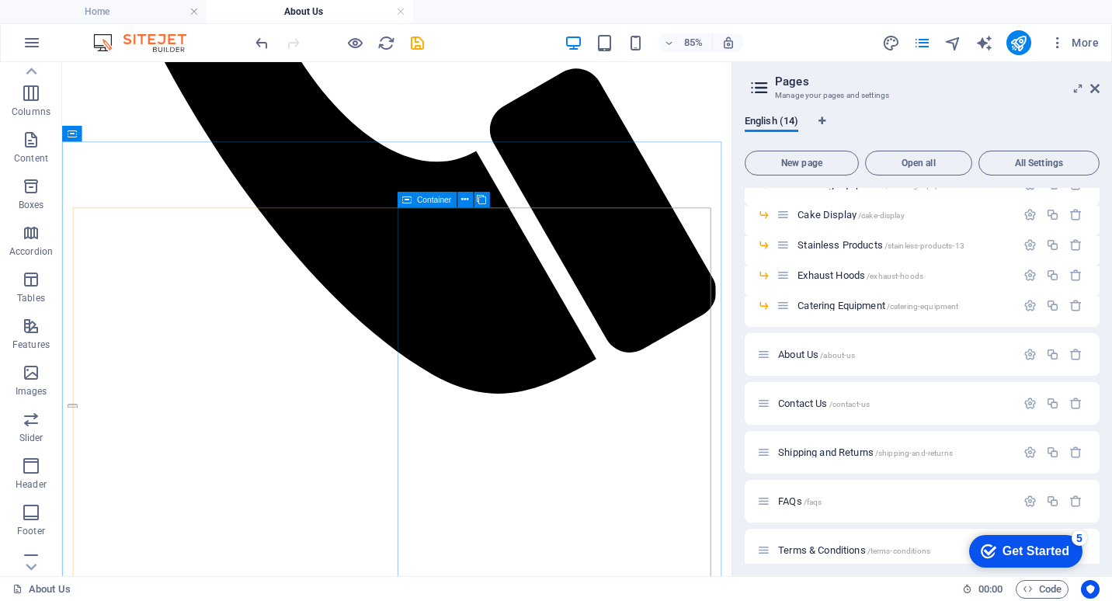
click at [407, 197] on icon at bounding box center [406, 199] width 9 height 16
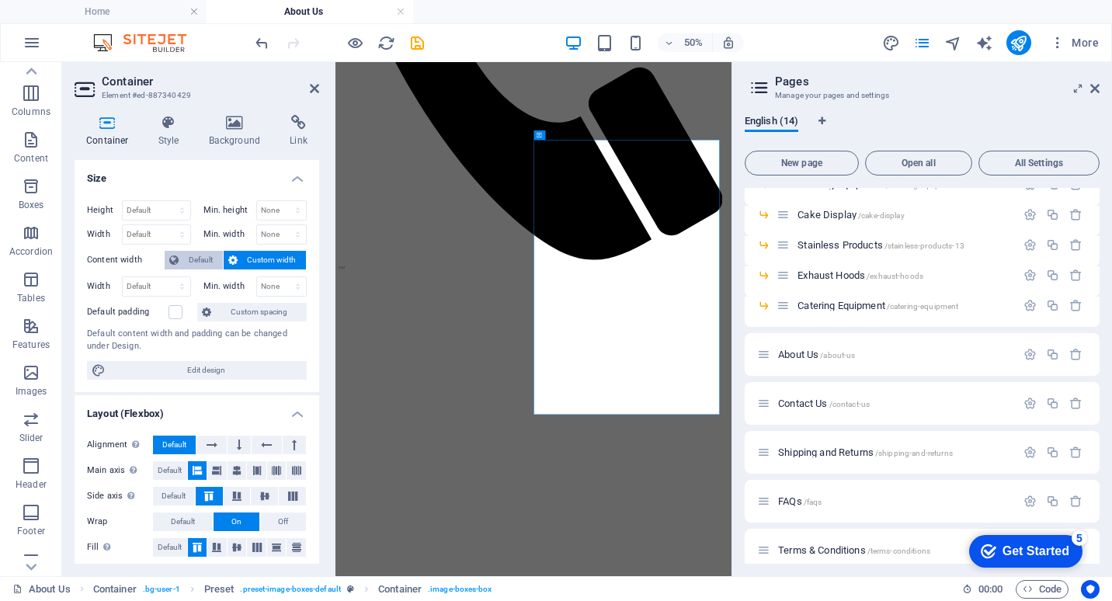
click at [197, 255] on span "Default" at bounding box center [200, 260] width 35 height 19
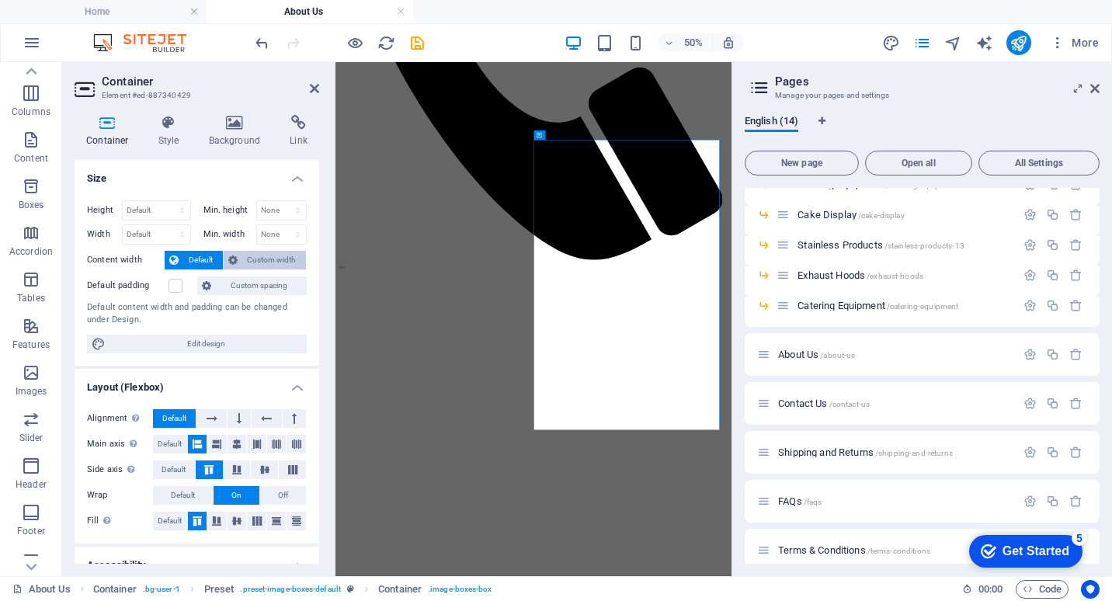
click at [243, 254] on span "Custom width" at bounding box center [272, 260] width 60 height 19
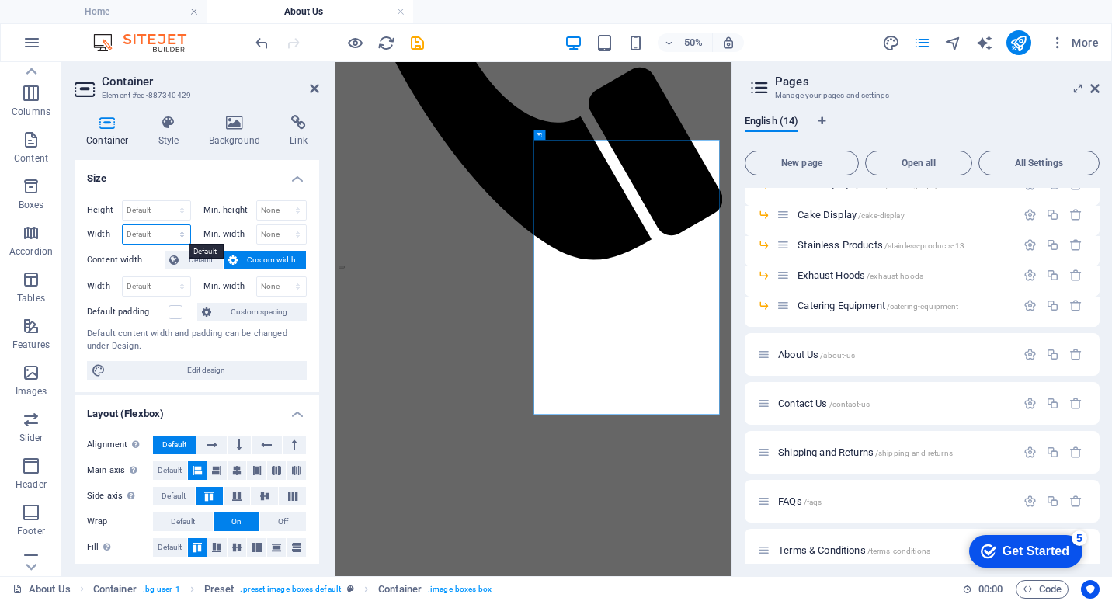
click at [171, 233] on select "Default px rem % em vh vw" at bounding box center [157, 234] width 68 height 19
select select "%"
click at [166, 225] on select "Default px rem % em vh vw" at bounding box center [157, 234] width 68 height 19
click at [160, 229] on input "48.43" at bounding box center [157, 234] width 68 height 19
drag, startPoint x: 160, startPoint y: 230, endPoint x: 116, endPoint y: 234, distance: 43.7
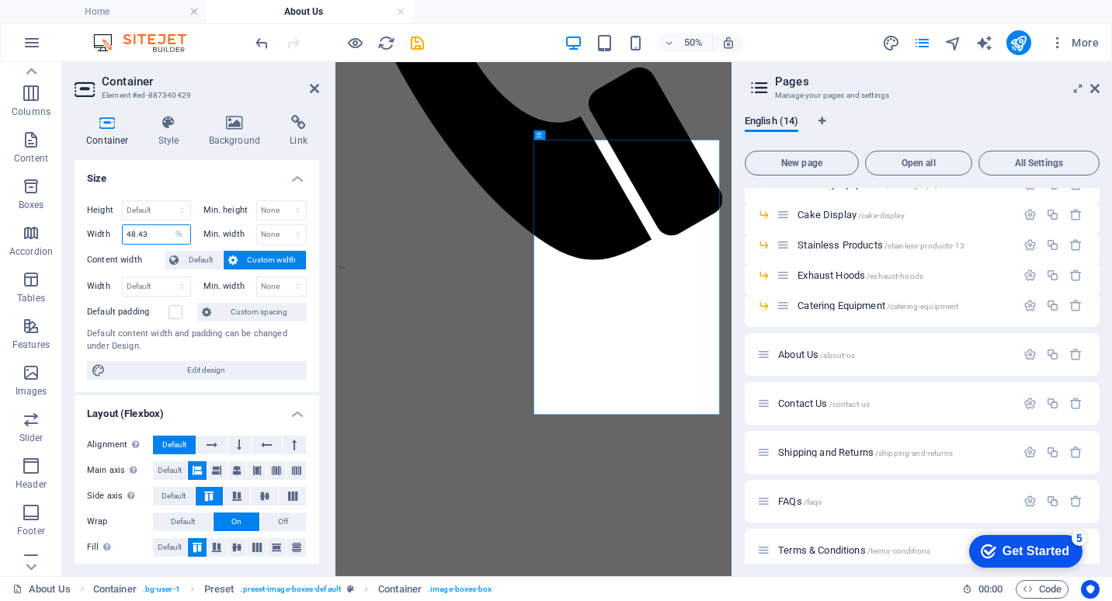
click at [116, 234] on div "Width 48.43 Default px rem % em vh vw" at bounding box center [139, 234] width 104 height 20
type input "55"
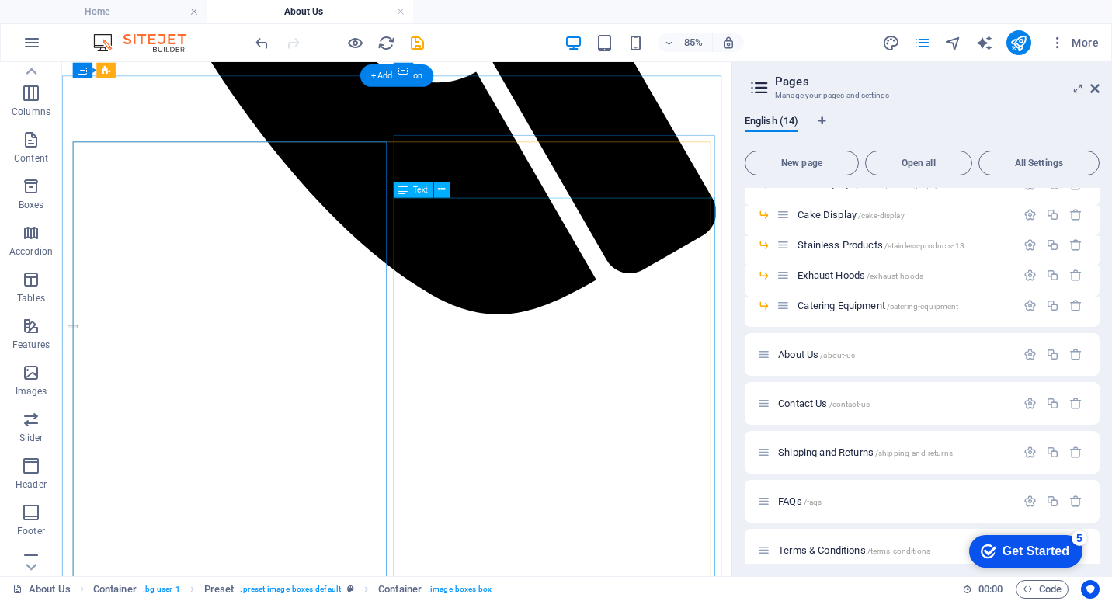
scroll to position [957, 0]
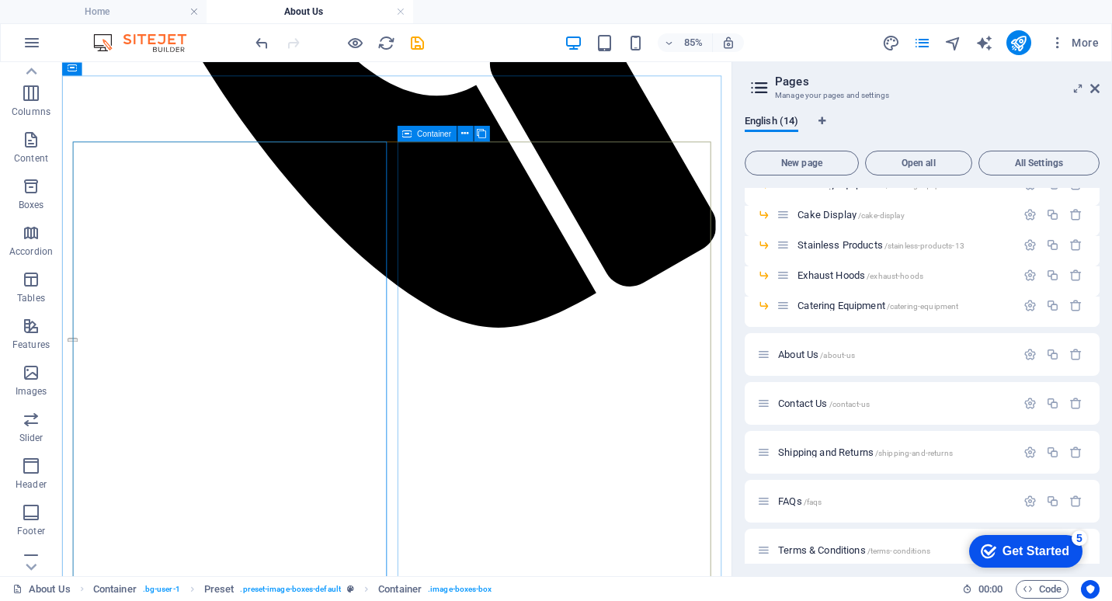
click at [404, 130] on icon at bounding box center [406, 133] width 9 height 16
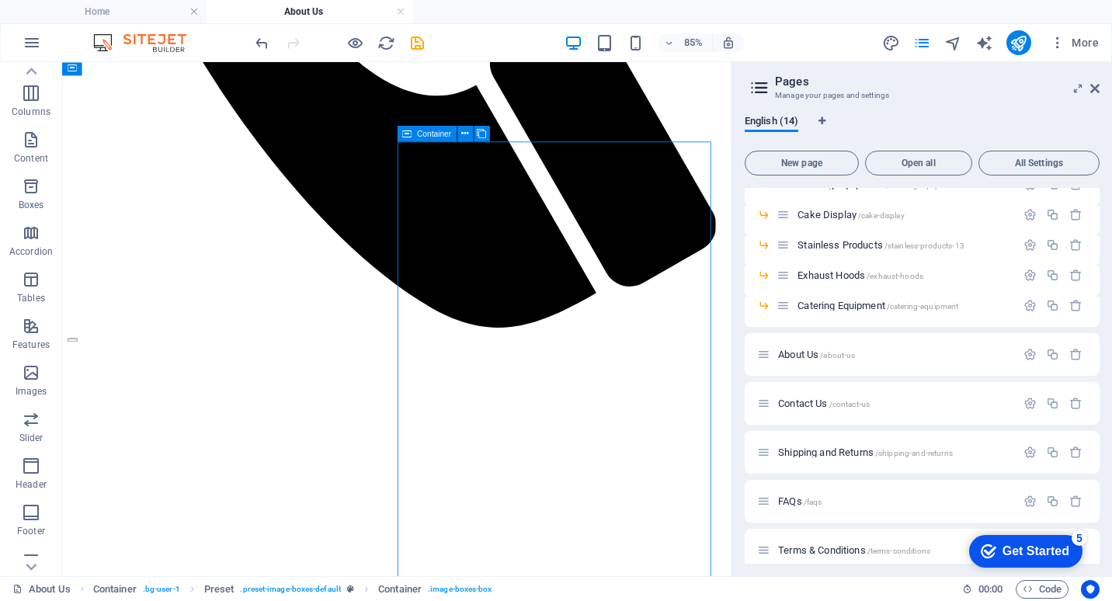
click at [404, 130] on icon at bounding box center [406, 133] width 9 height 16
select select "%"
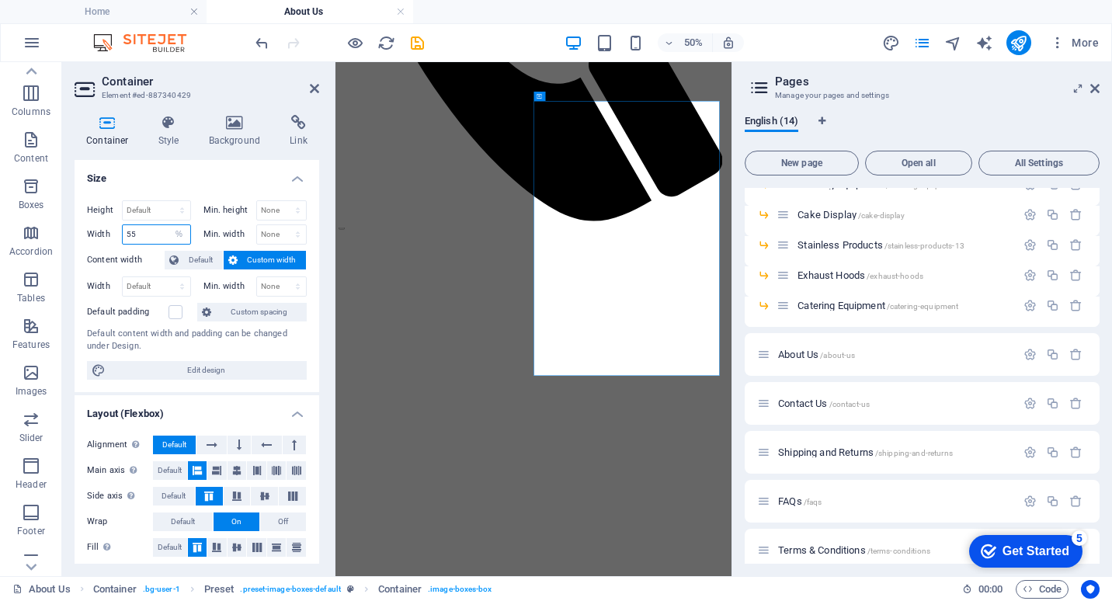
click at [153, 232] on input "55" at bounding box center [157, 234] width 68 height 19
drag, startPoint x: 154, startPoint y: 232, endPoint x: 70, endPoint y: 219, distance: 84.9
click at [70, 219] on div "Container Style Background Link Size Height Default px rem % vh vw Min. height …" at bounding box center [196, 339] width 269 height 474
type input "65"
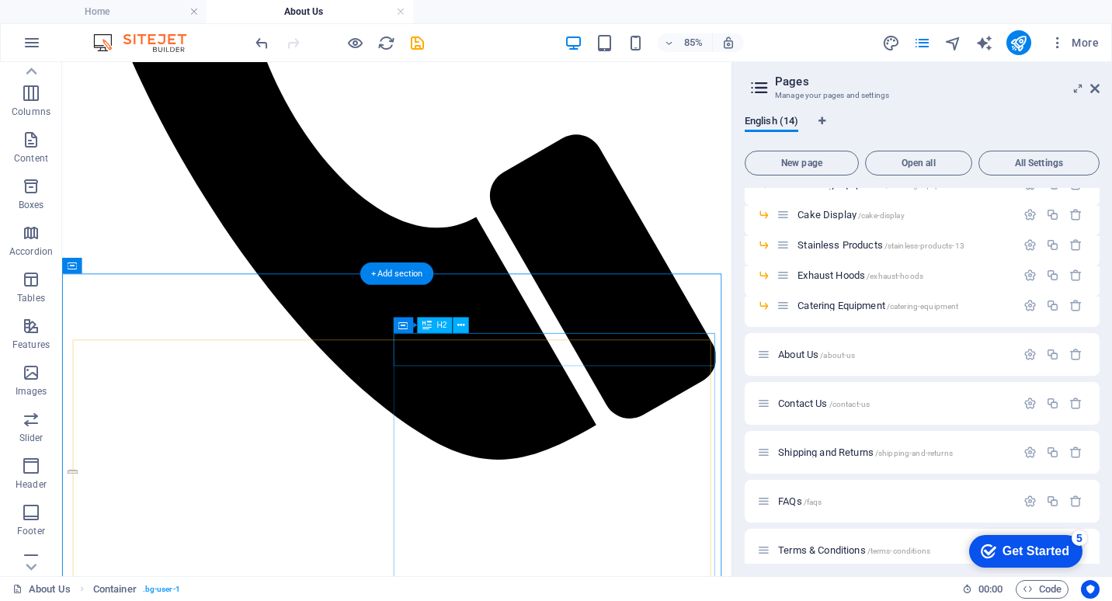
scroll to position [724, 0]
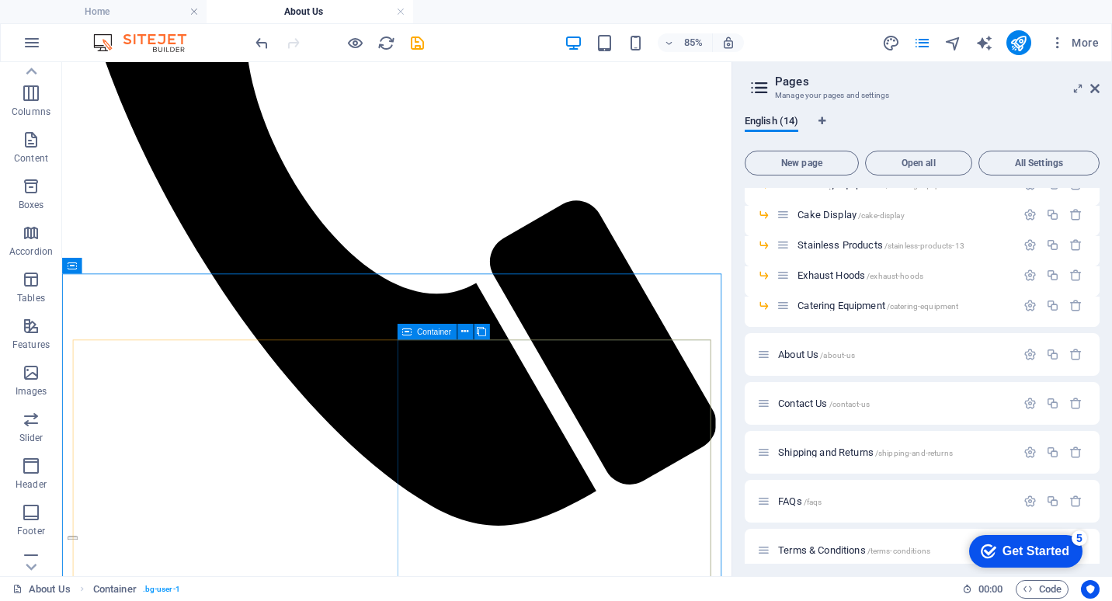
click at [404, 330] on icon at bounding box center [406, 331] width 9 height 16
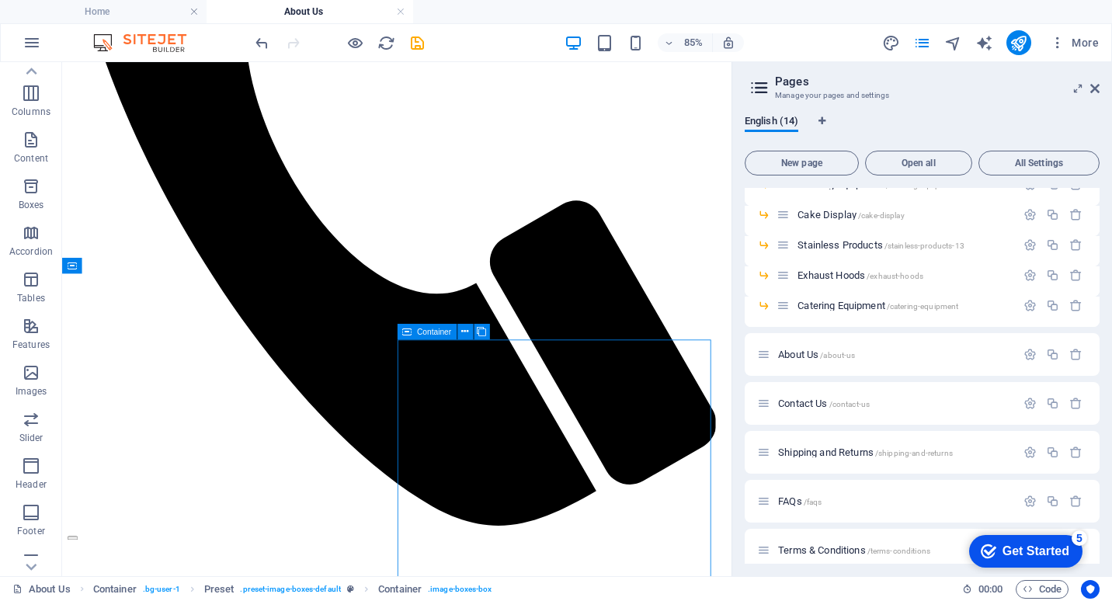
click at [404, 330] on icon at bounding box center [406, 331] width 9 height 16
select select "%"
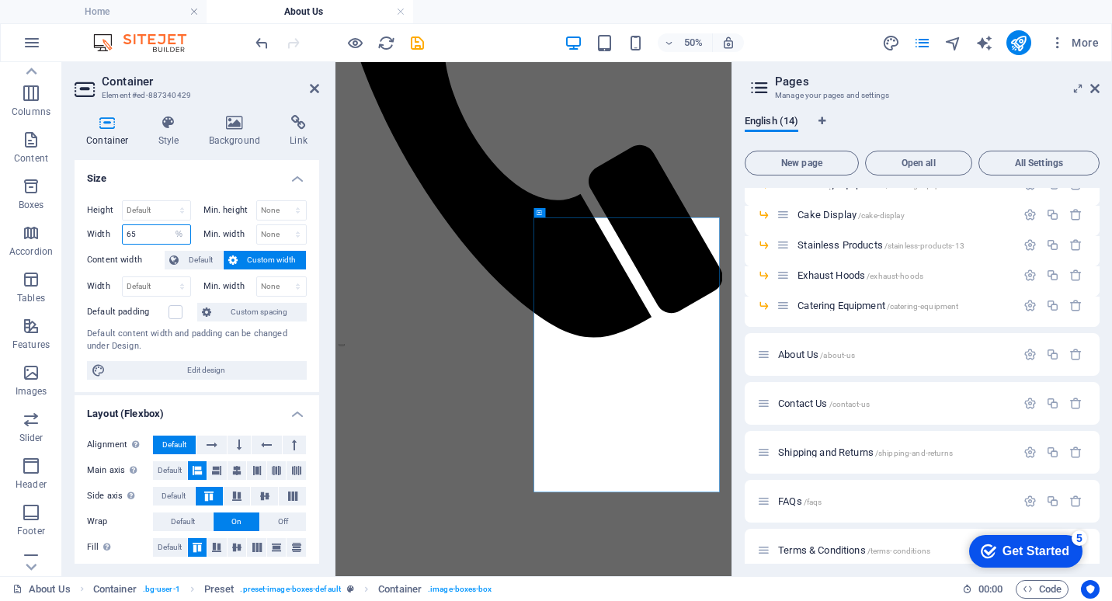
click at [142, 238] on input "65" at bounding box center [157, 234] width 68 height 19
drag, startPoint x: 152, startPoint y: 233, endPoint x: 88, endPoint y: 231, distance: 64.5
click at [88, 231] on div "Width 65 Default px rem % em vh vw" at bounding box center [139, 234] width 104 height 20
type input "70"
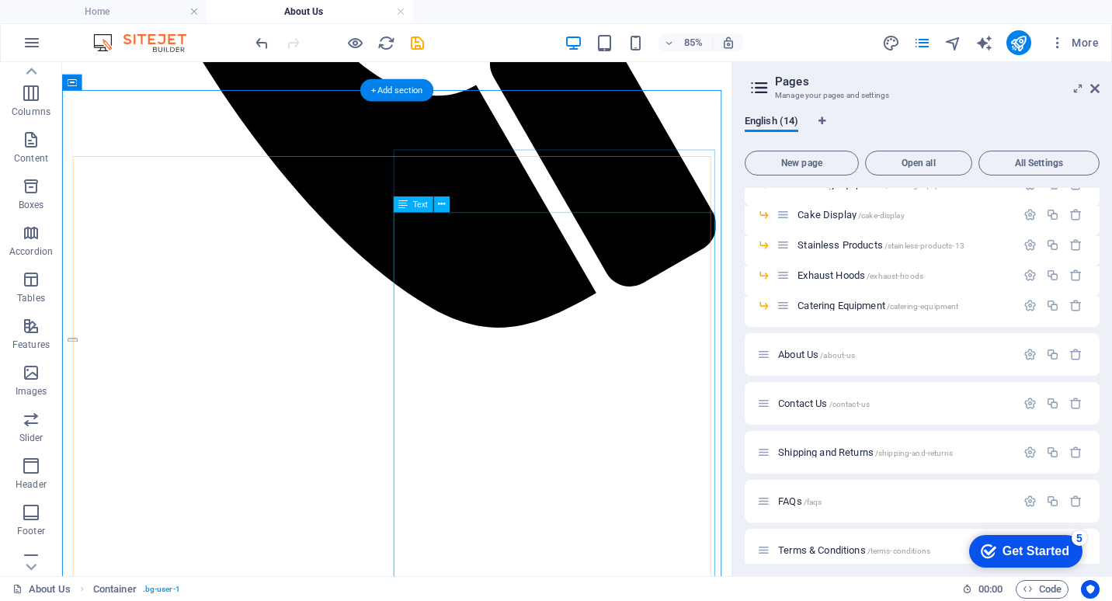
scroll to position [802, 0]
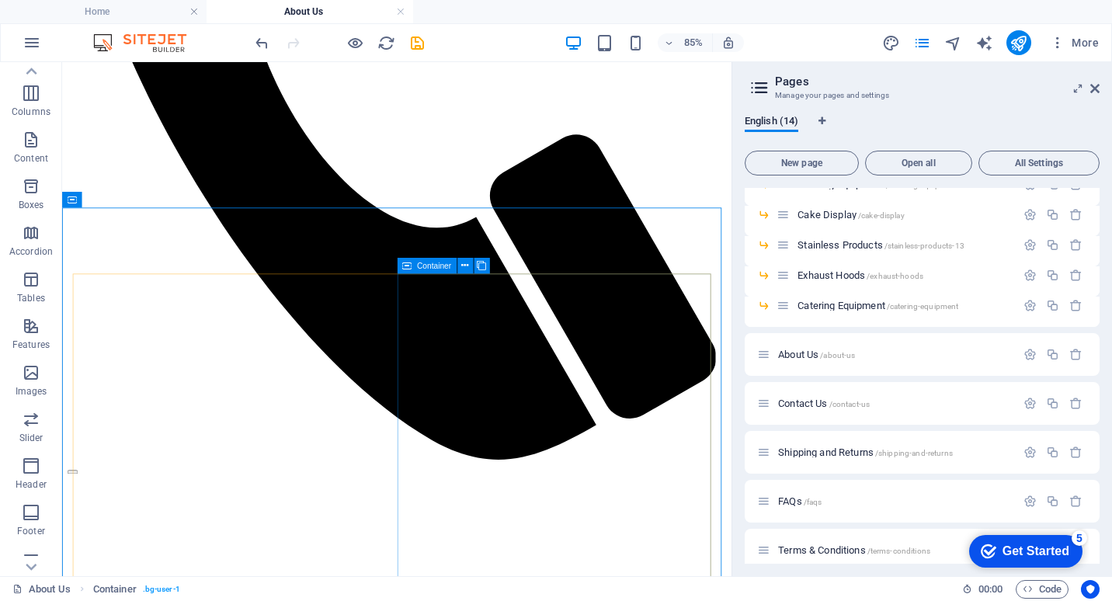
click at [408, 263] on icon at bounding box center [406, 265] width 9 height 16
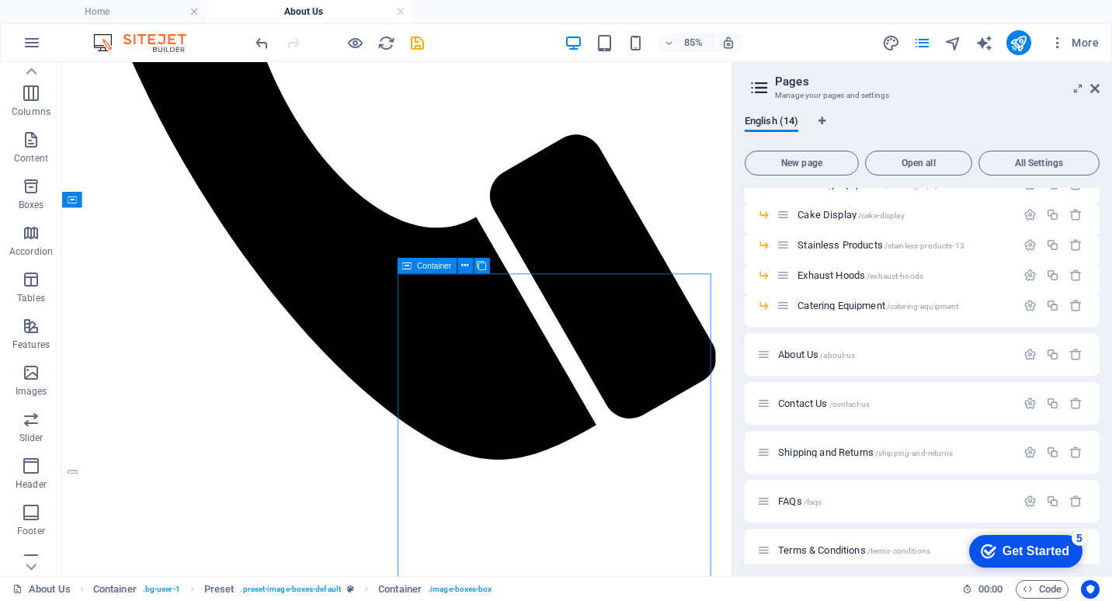
click at [408, 263] on icon at bounding box center [406, 265] width 9 height 16
select select "%"
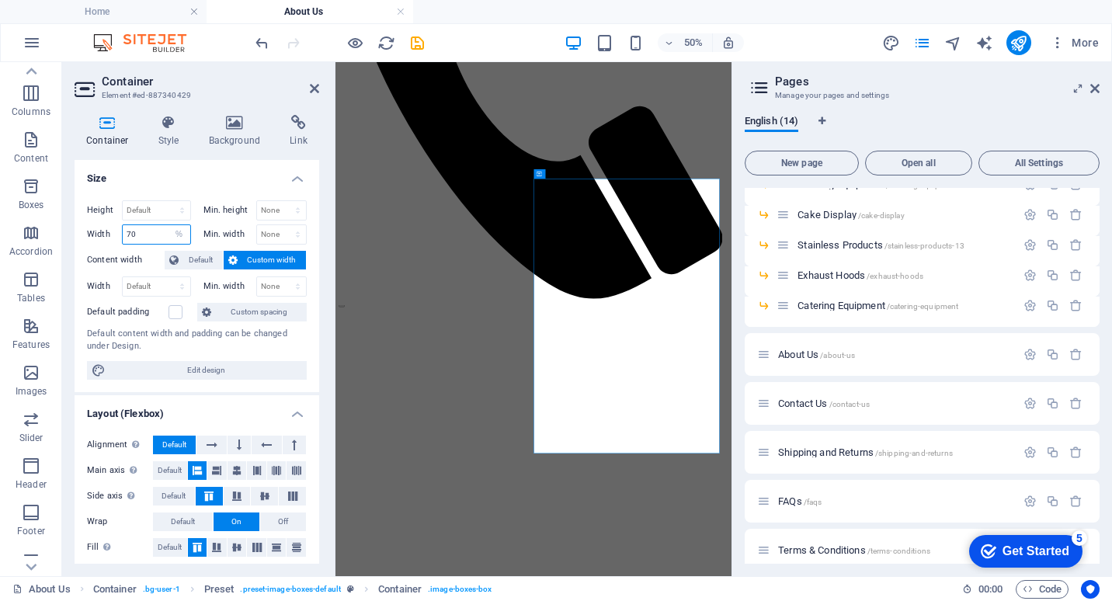
click at [146, 231] on input "70" at bounding box center [157, 234] width 68 height 19
drag, startPoint x: 147, startPoint y: 231, endPoint x: 76, endPoint y: 231, distance: 70.6
click at [76, 231] on div "Height Default px rem % vh vw Min. height None px rem % vh vw Width 70 Default …" at bounding box center [197, 290] width 245 height 204
type input "50"
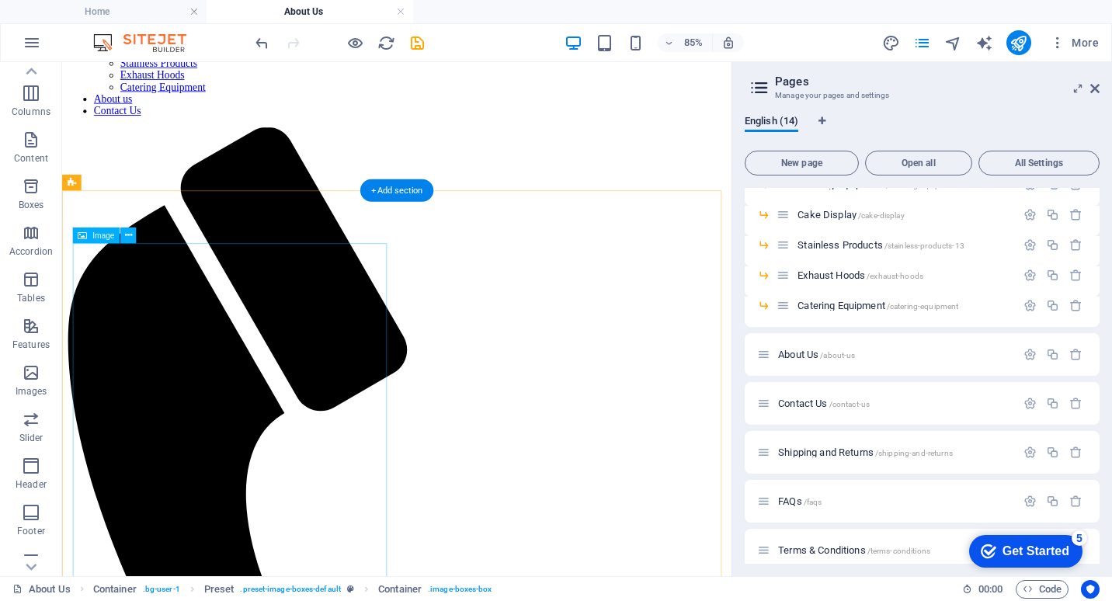
scroll to position [0, 0]
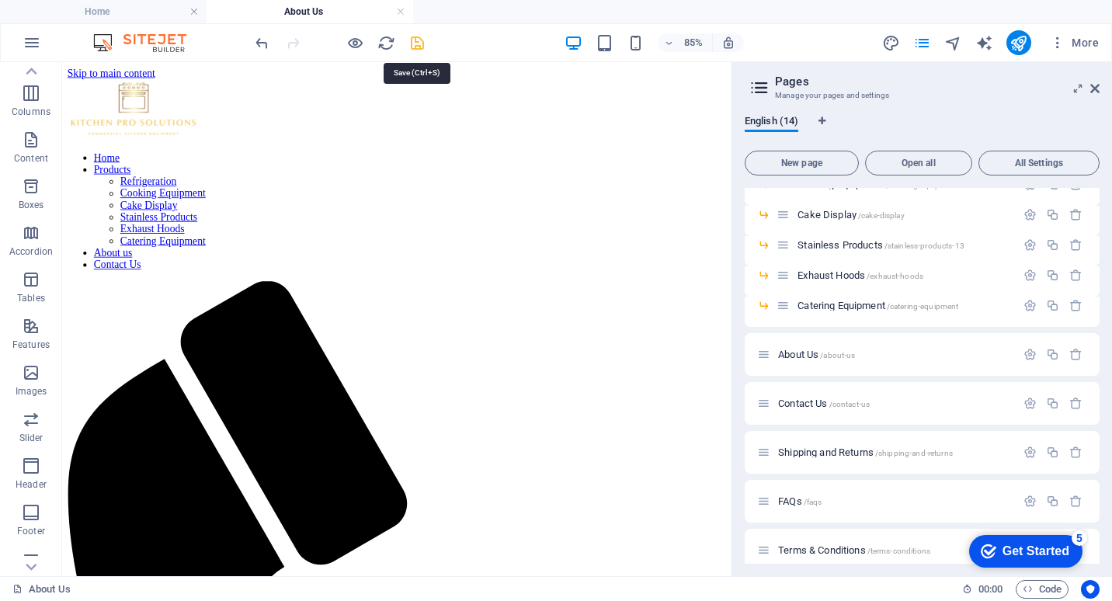
click at [420, 47] on icon "save" at bounding box center [417, 43] width 18 height 18
